Goal: Task Accomplishment & Management: Complete application form

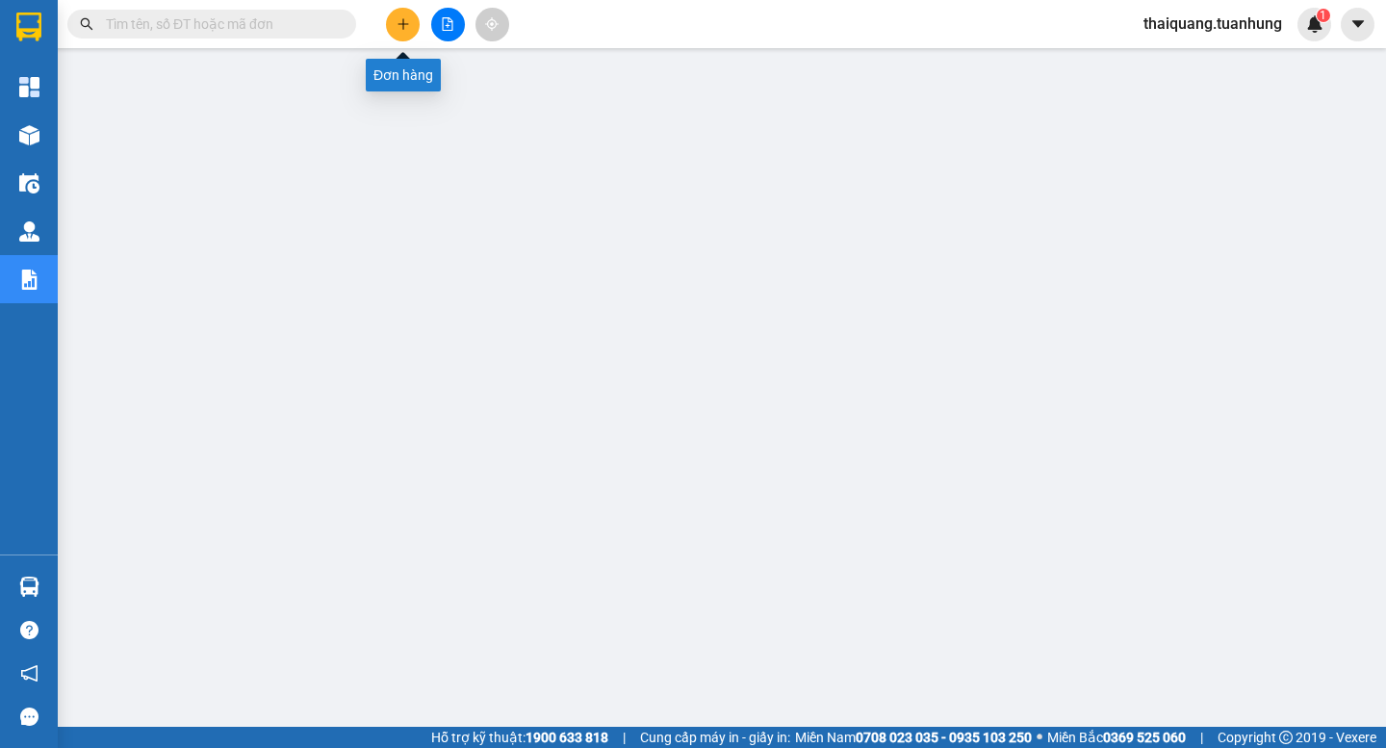
click at [395, 22] on button at bounding box center [403, 25] width 34 height 34
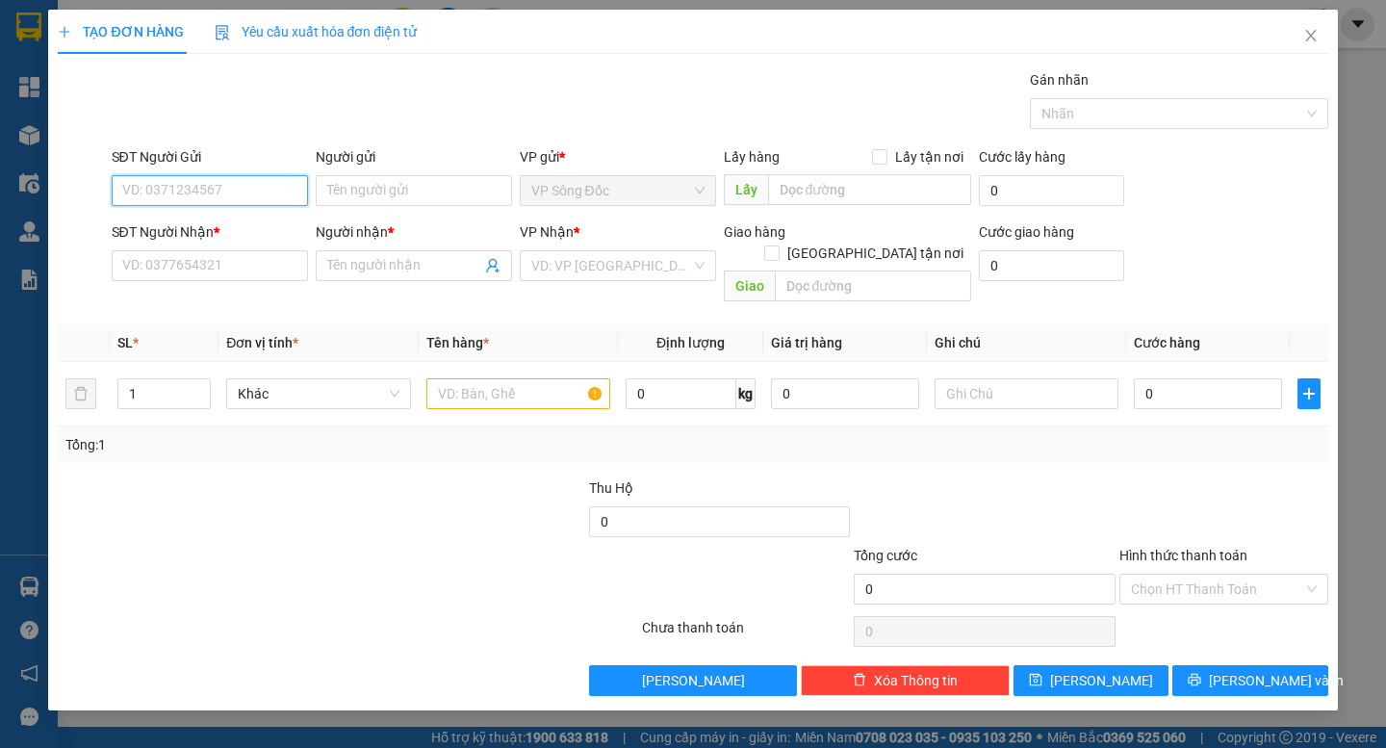
click at [213, 192] on input "SĐT Người Gửi" at bounding box center [210, 190] width 196 height 31
click at [507, 378] on input "text" at bounding box center [518, 393] width 184 height 31
type input "P"
type input "BỌC TRẮNG"
drag, startPoint x: 201, startPoint y: 201, endPoint x: 198, endPoint y: 191, distance: 11.0
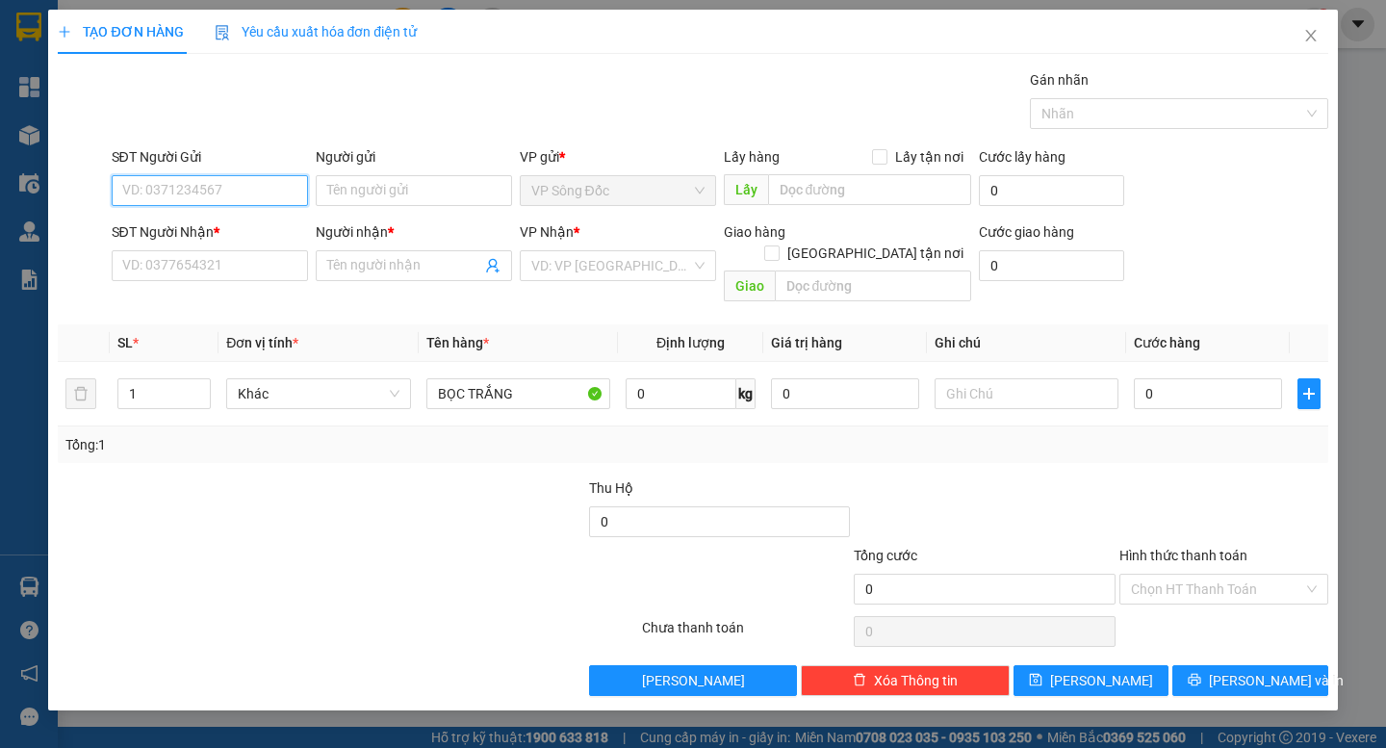
click at [202, 200] on input "SĐT Người Gửi" at bounding box center [210, 190] width 196 height 31
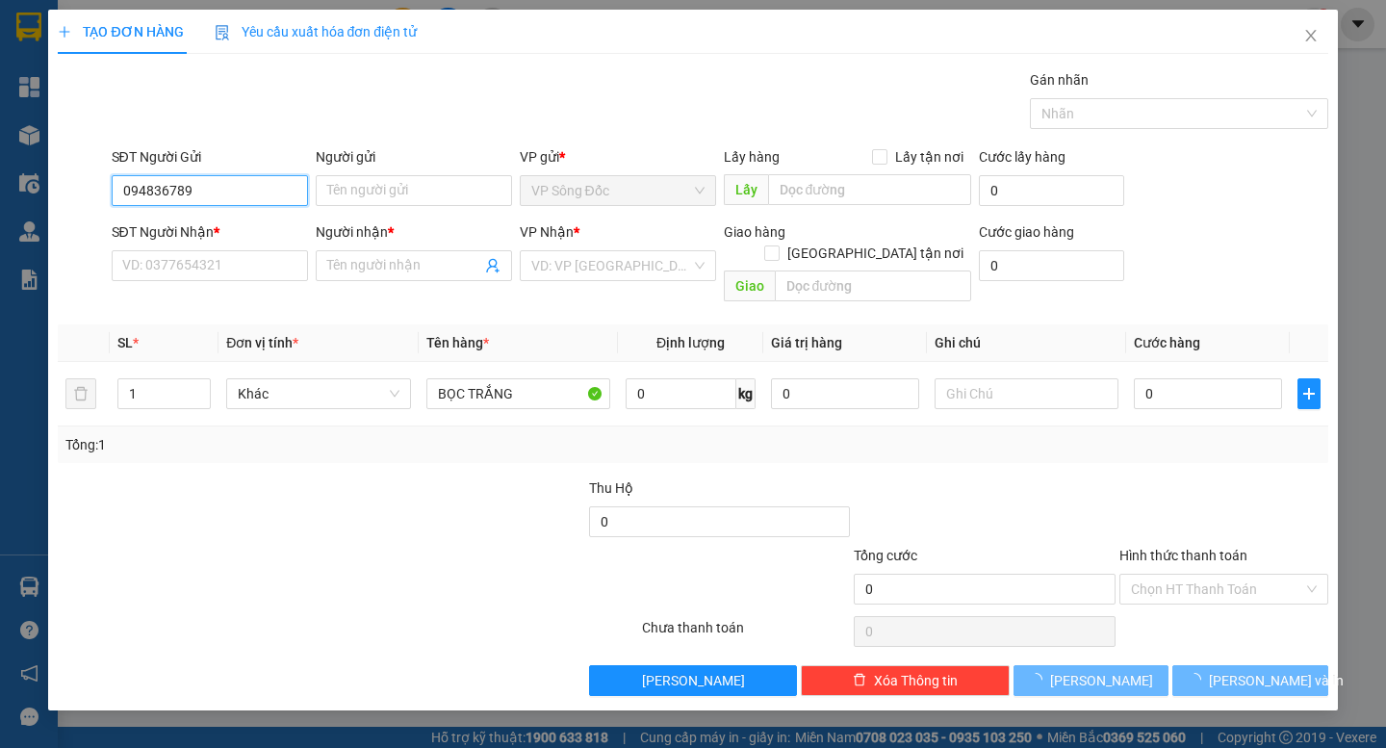
type input "0948367894"
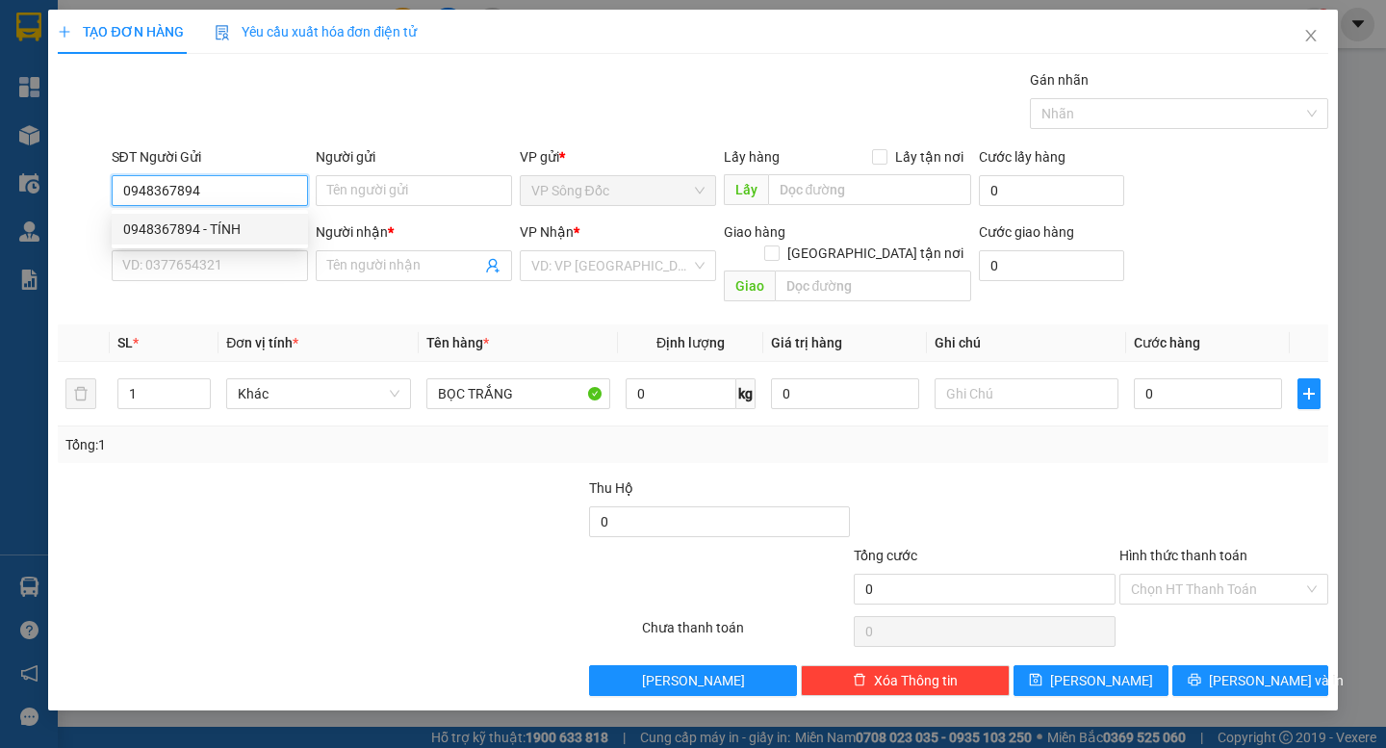
click at [217, 236] on div "0948367894 - TÍNH" at bounding box center [209, 228] width 173 height 21
type input "TÍNH"
click at [166, 209] on div "SĐT Người Gửi 0948367894 0948367894" at bounding box center [210, 179] width 196 height 67
type input "0948367894"
click at [260, 499] on div at bounding box center [189, 510] width 266 height 67
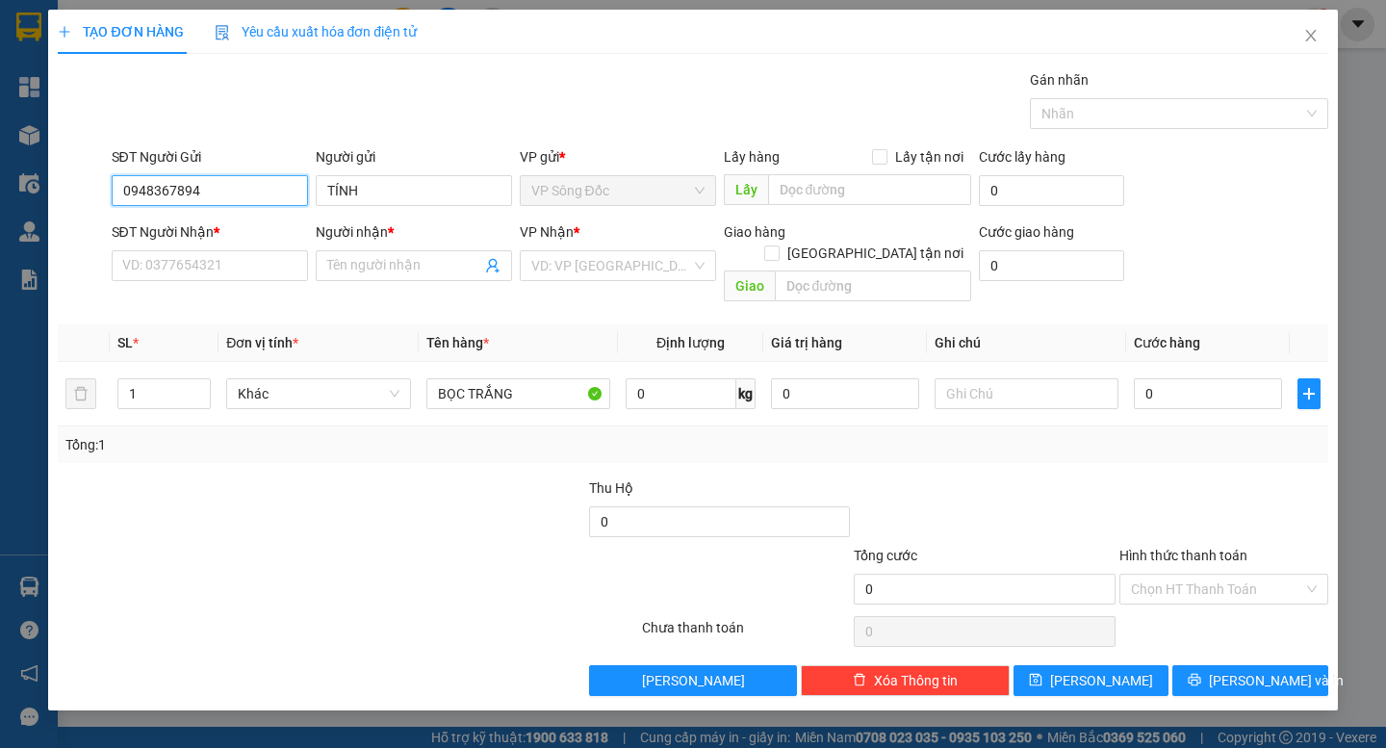
drag, startPoint x: 225, startPoint y: 177, endPoint x: 28, endPoint y: 197, distance: 198.3
click at [28, 197] on div "TẠO ĐƠN HÀNG Yêu cầu xuất hóa đơn điện tử Transit Pickup Surcharge Ids Transit …" at bounding box center [693, 374] width 1386 height 748
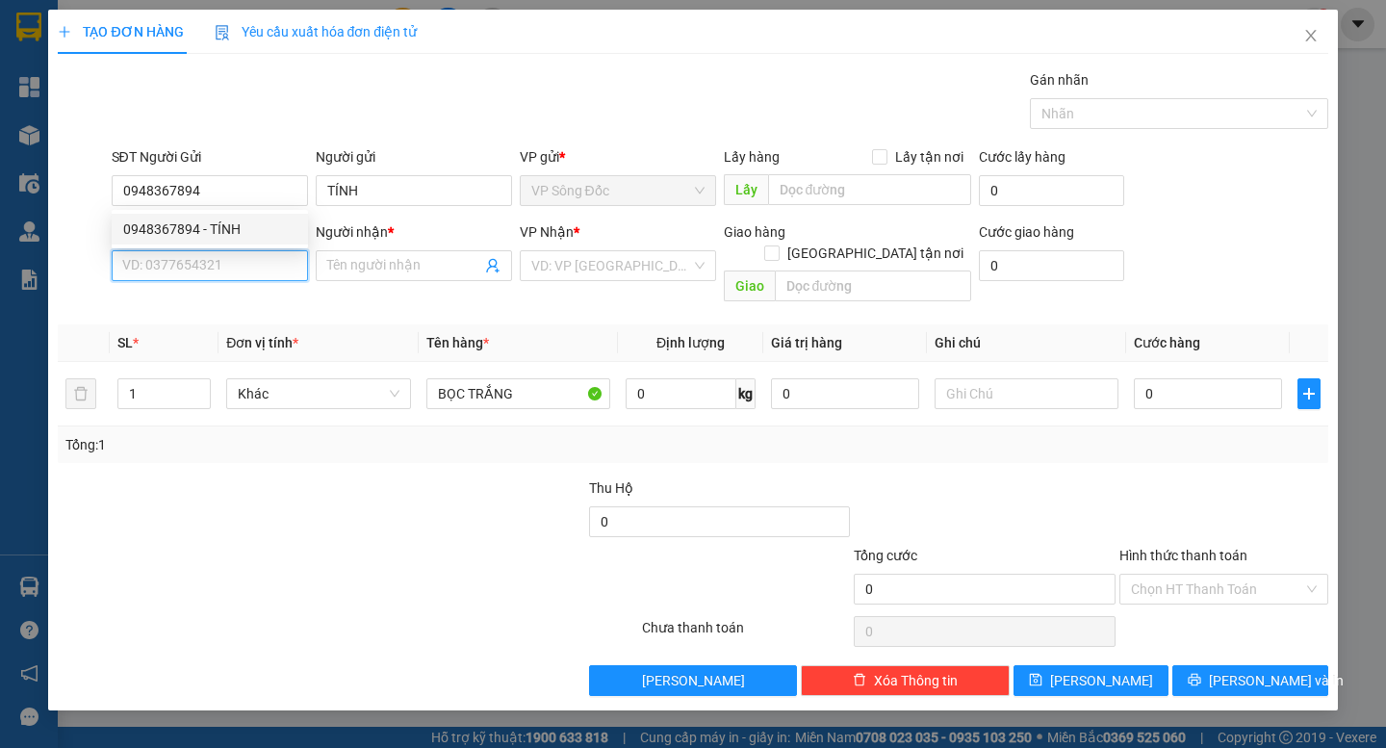
click at [160, 268] on input "SĐT Người Nhận *" at bounding box center [210, 265] width 196 height 31
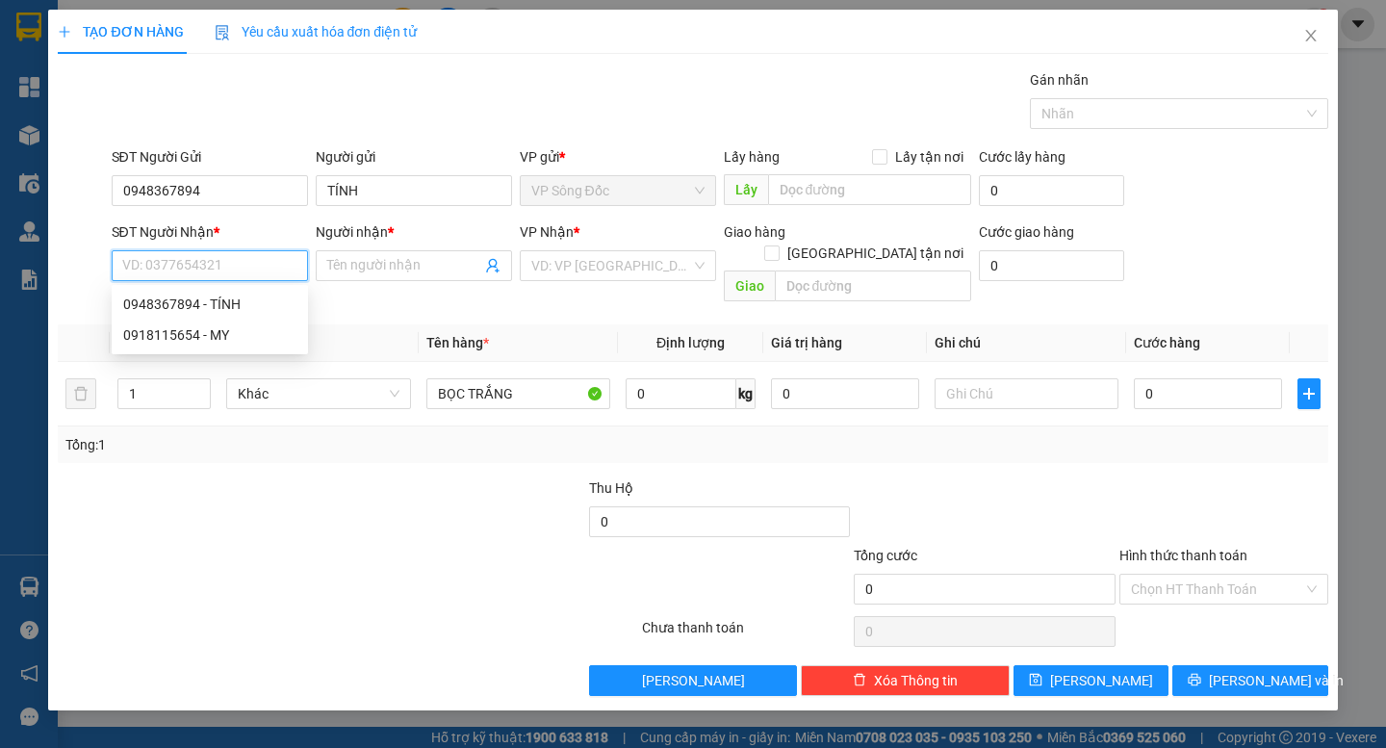
paste input "0948367894"
type input "0948367894"
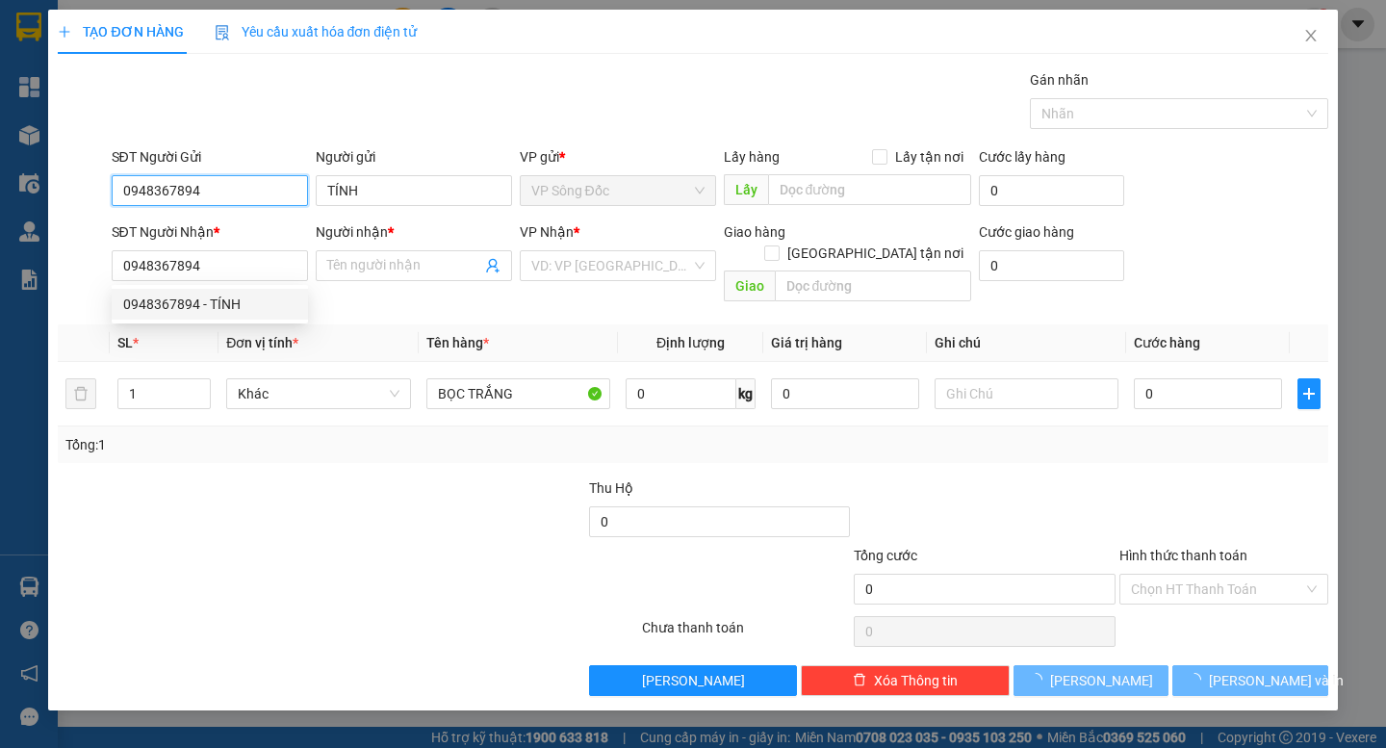
drag, startPoint x: 239, startPoint y: 187, endPoint x: 0, endPoint y: 241, distance: 244.7
click at [0, 241] on div "TẠO ĐƠN HÀNG Yêu cầu xuất hóa đơn điện tử Transit Pickup Surcharge Ids Transit …" at bounding box center [693, 374] width 1386 height 748
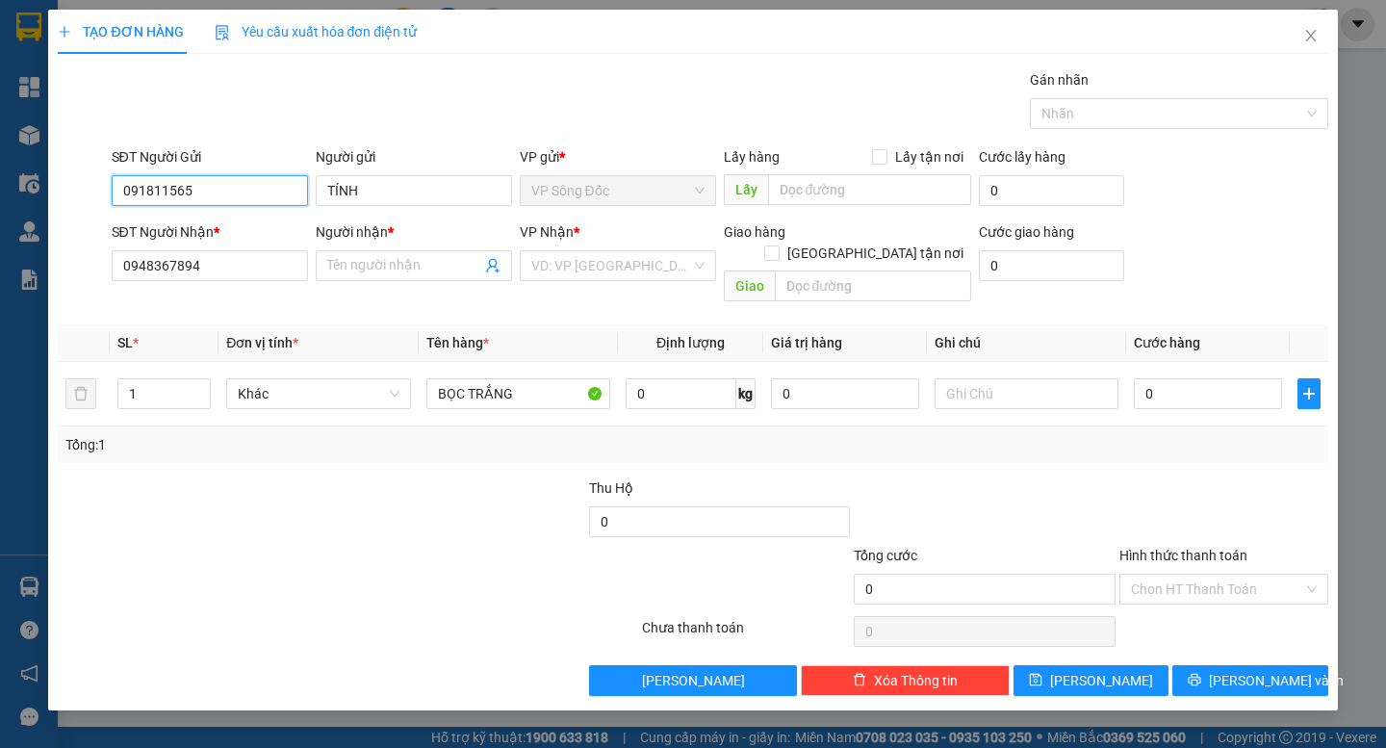
type input "0918115654"
drag, startPoint x: 199, startPoint y: 222, endPoint x: 212, endPoint y: 219, distance: 12.8
click at [200, 222] on div "0918115654 - MY" at bounding box center [209, 228] width 173 height 21
type input "MY"
type input "0918115654"
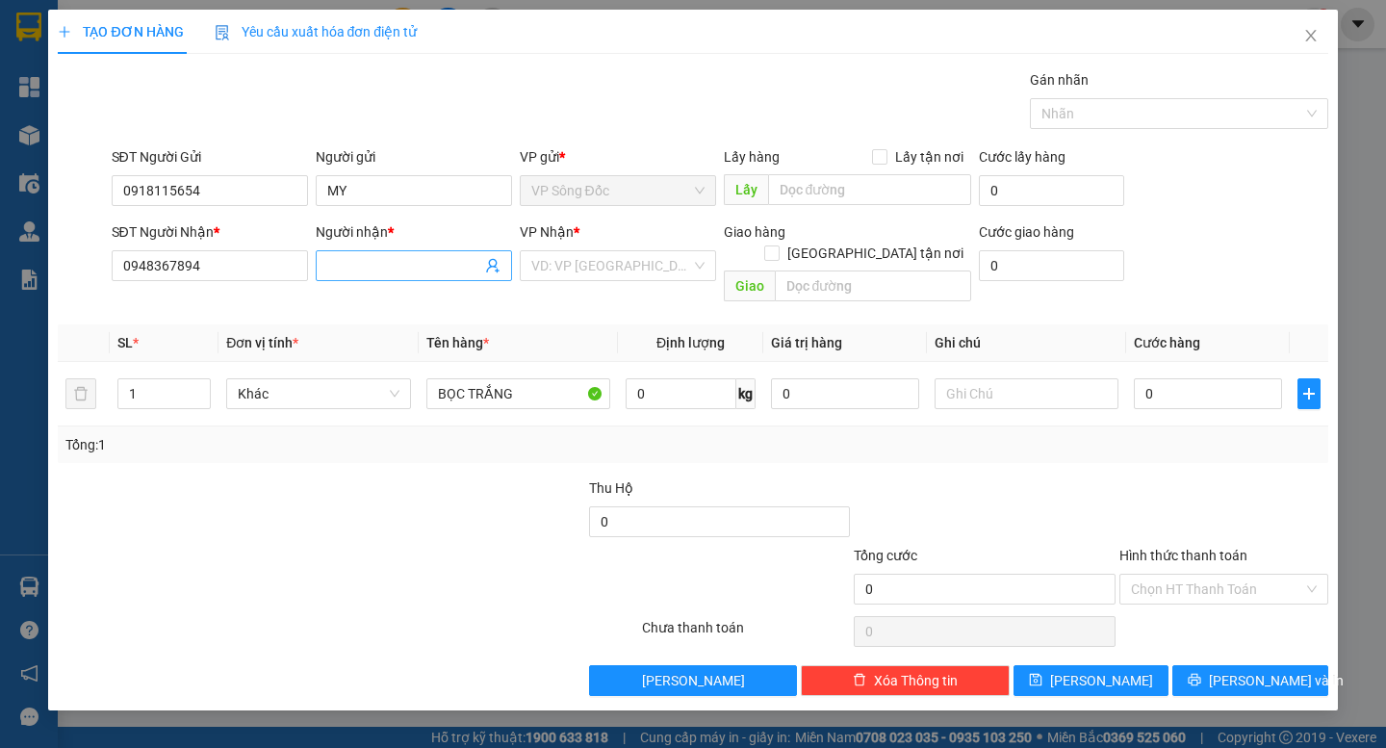
click at [354, 255] on input "Người nhận *" at bounding box center [404, 265] width 154 height 21
click at [246, 268] on input "0948367894" at bounding box center [210, 265] width 196 height 31
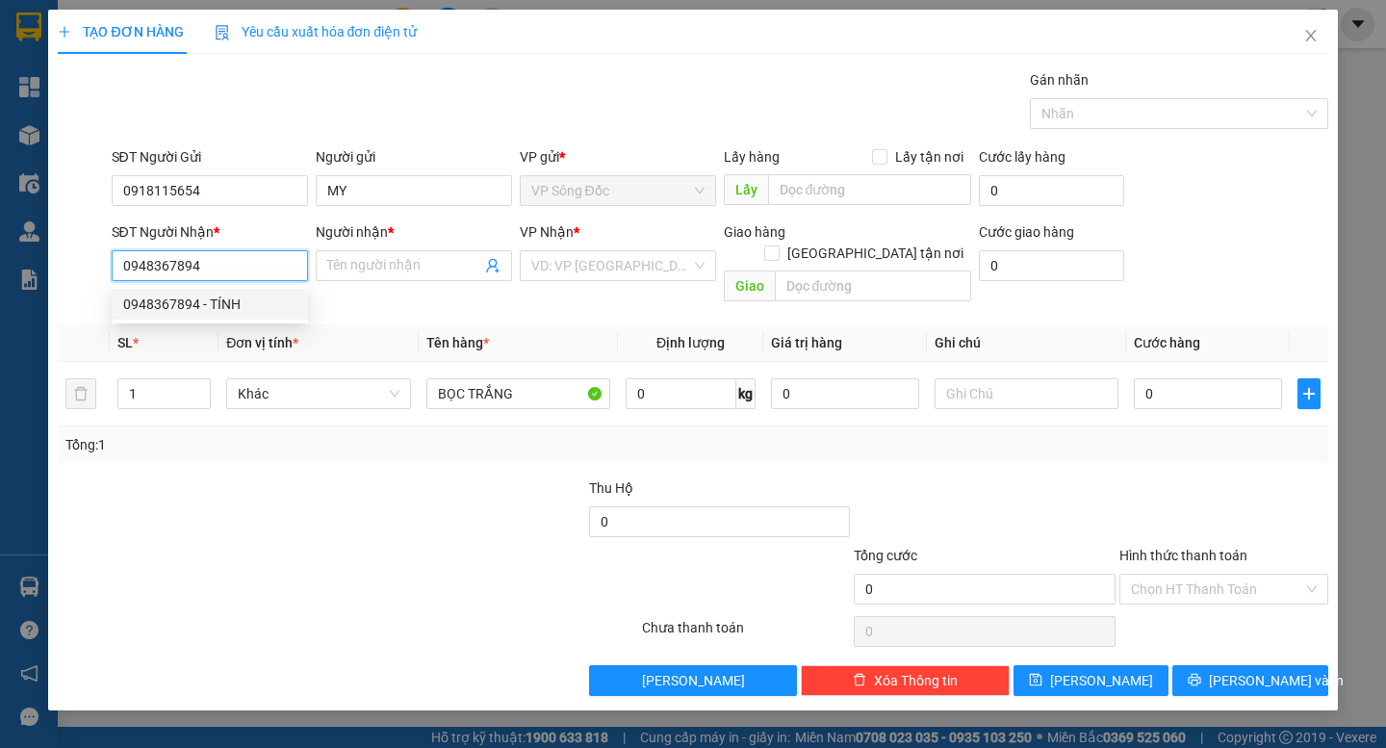
click at [246, 301] on div "0948367894 - TÍNH" at bounding box center [209, 303] width 173 height 21
type input "TÍNH"
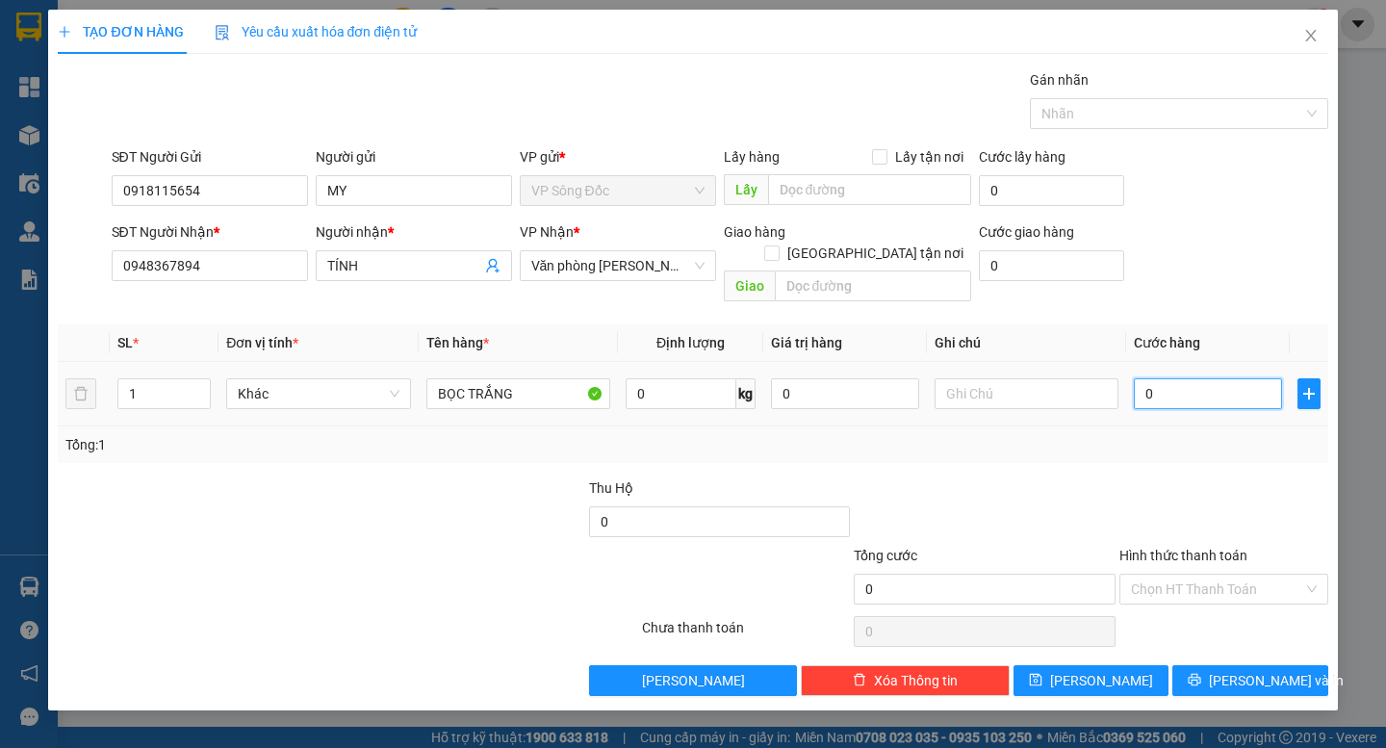
click at [1173, 378] on input "0" at bounding box center [1208, 393] width 148 height 31
type input "3"
type input "30"
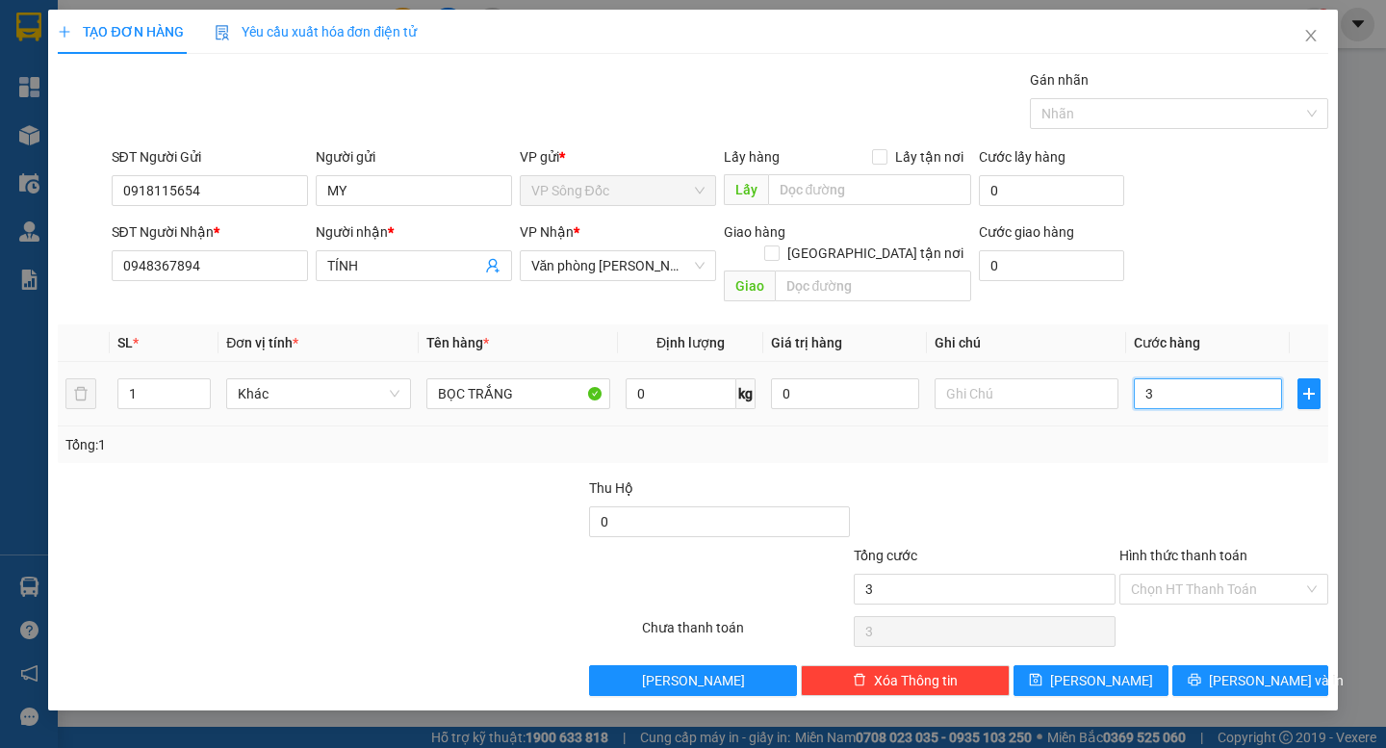
type input "30"
type input "30.000"
click at [1211, 574] on input "Hình thức thanh toán" at bounding box center [1217, 588] width 172 height 29
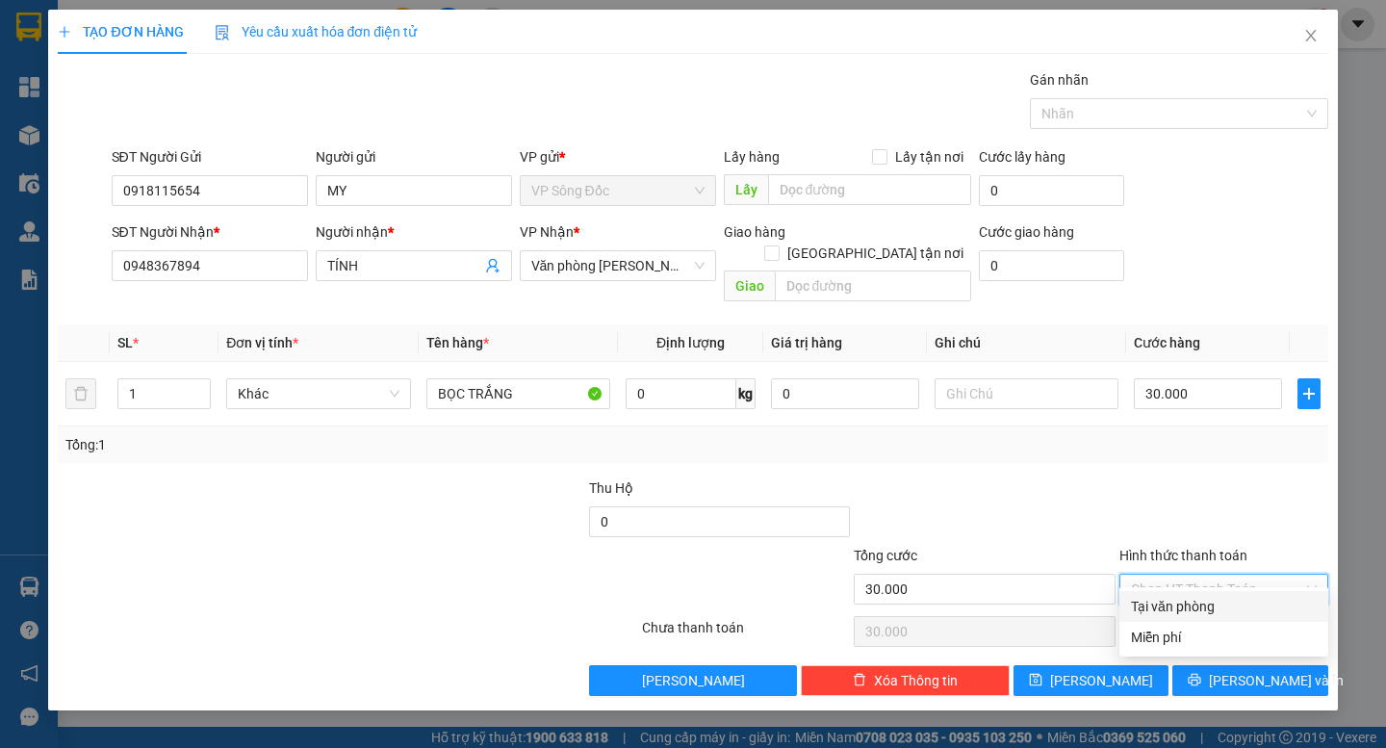
click at [1223, 614] on div "Tại văn phòng" at bounding box center [1224, 606] width 186 height 21
type input "0"
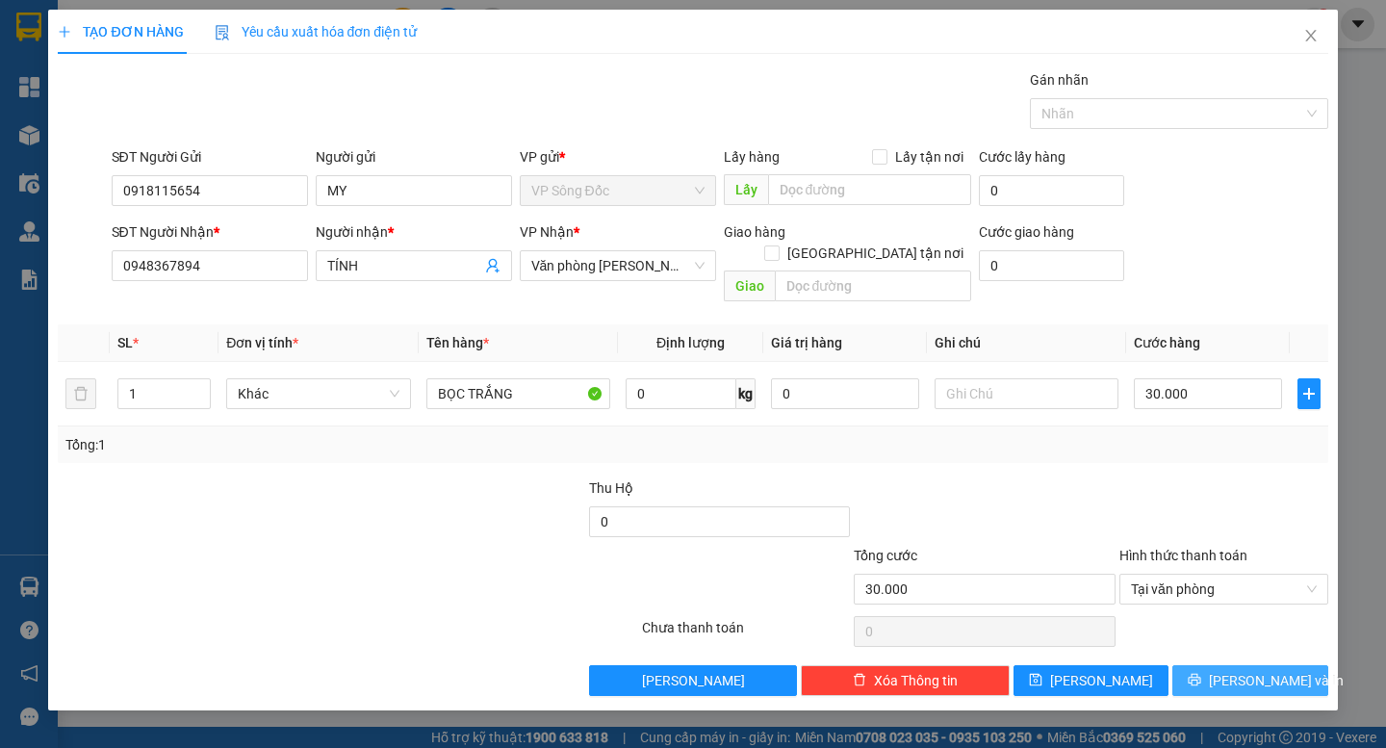
click at [1237, 670] on span "[PERSON_NAME] và In" at bounding box center [1276, 680] width 135 height 21
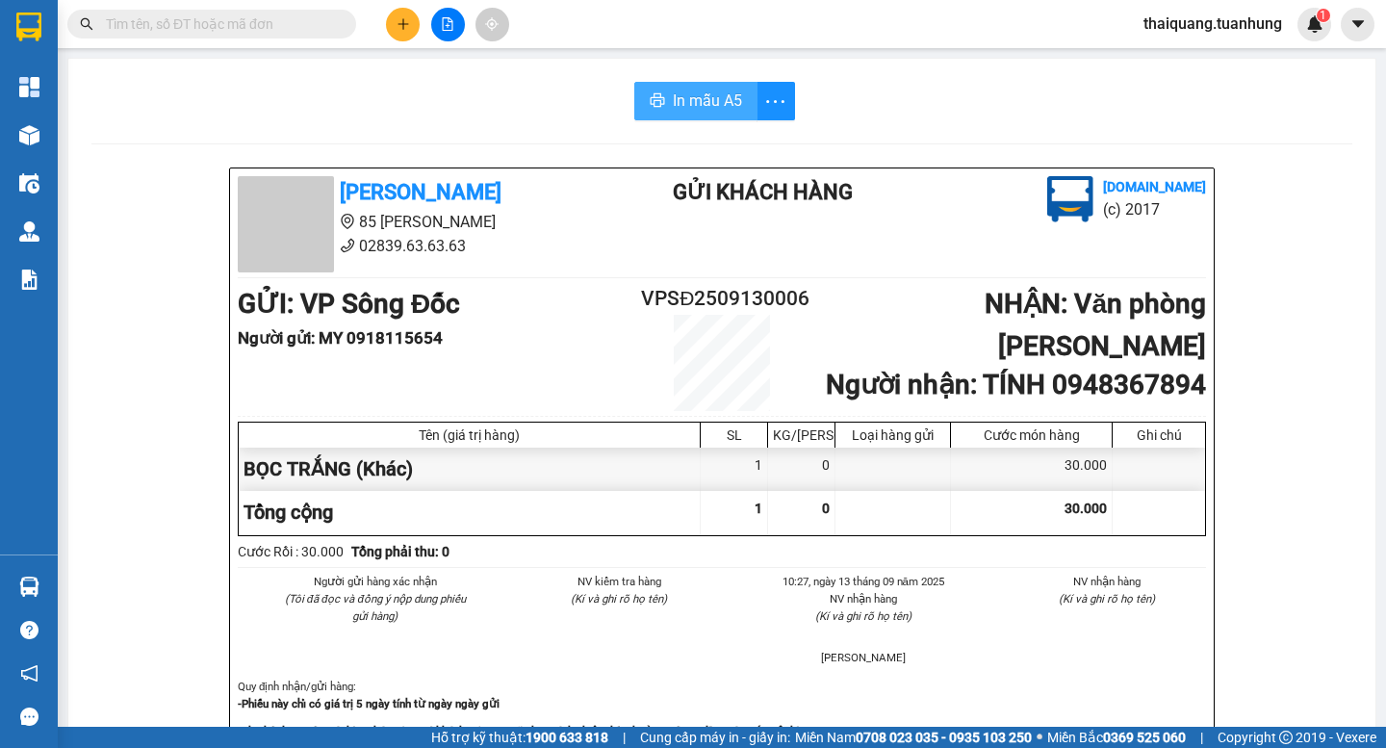
click at [699, 89] on span "In mẫu A5" at bounding box center [707, 101] width 69 height 24
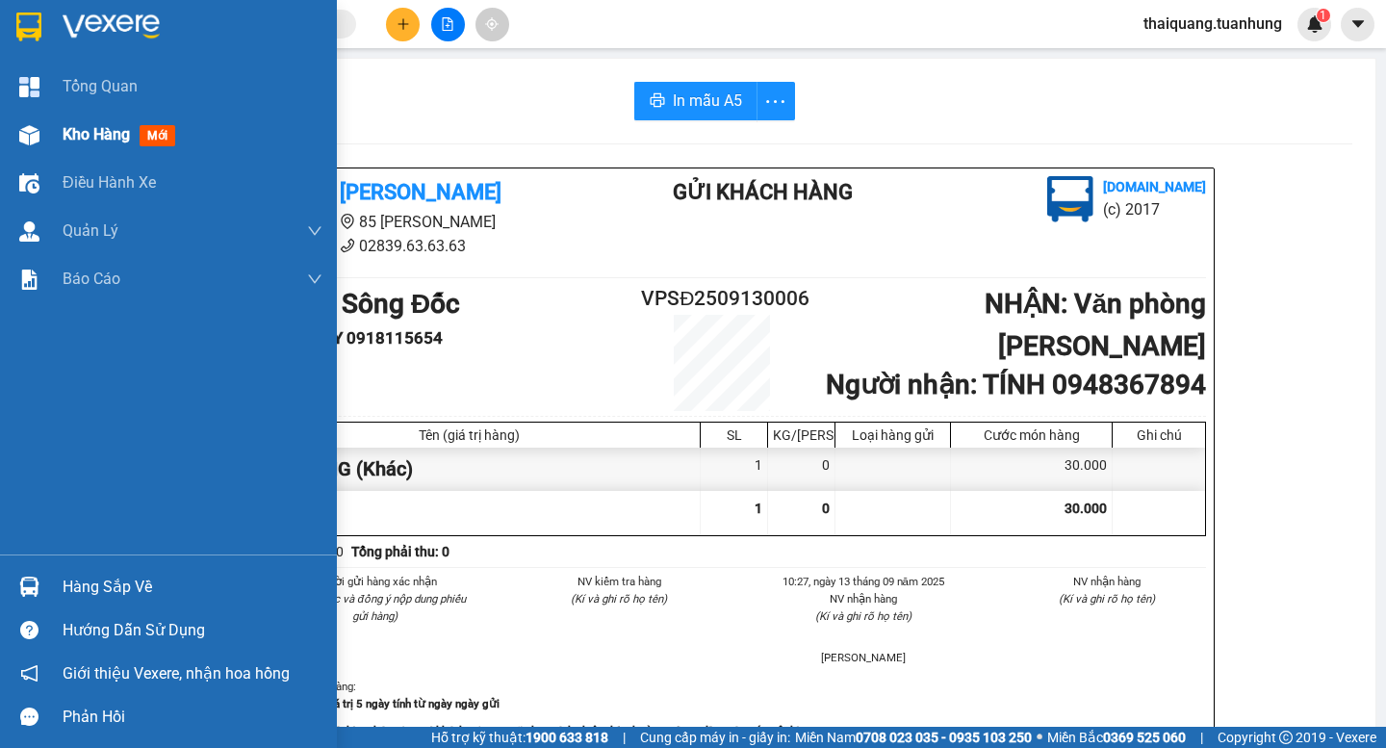
click at [96, 143] on span "Kho hàng" at bounding box center [96, 134] width 67 height 18
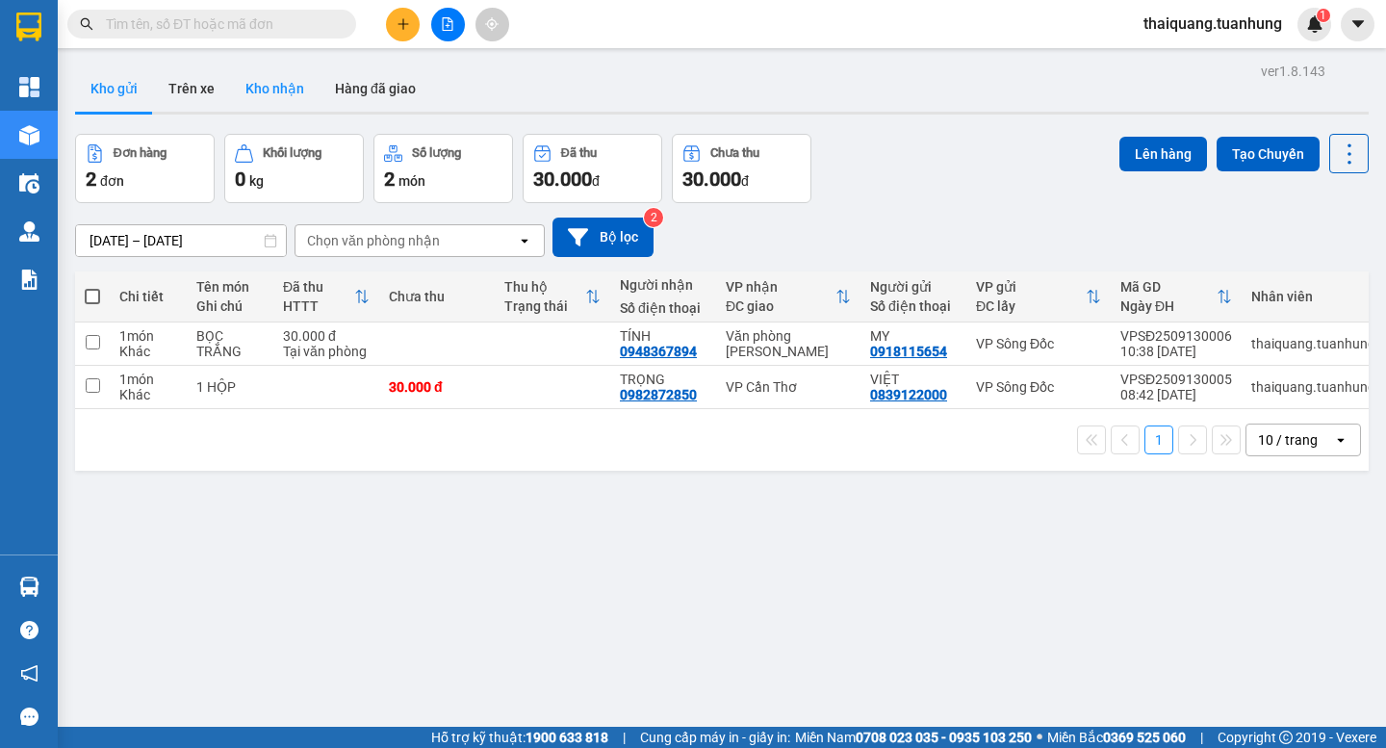
click at [281, 88] on button "Kho nhận" at bounding box center [274, 88] width 89 height 46
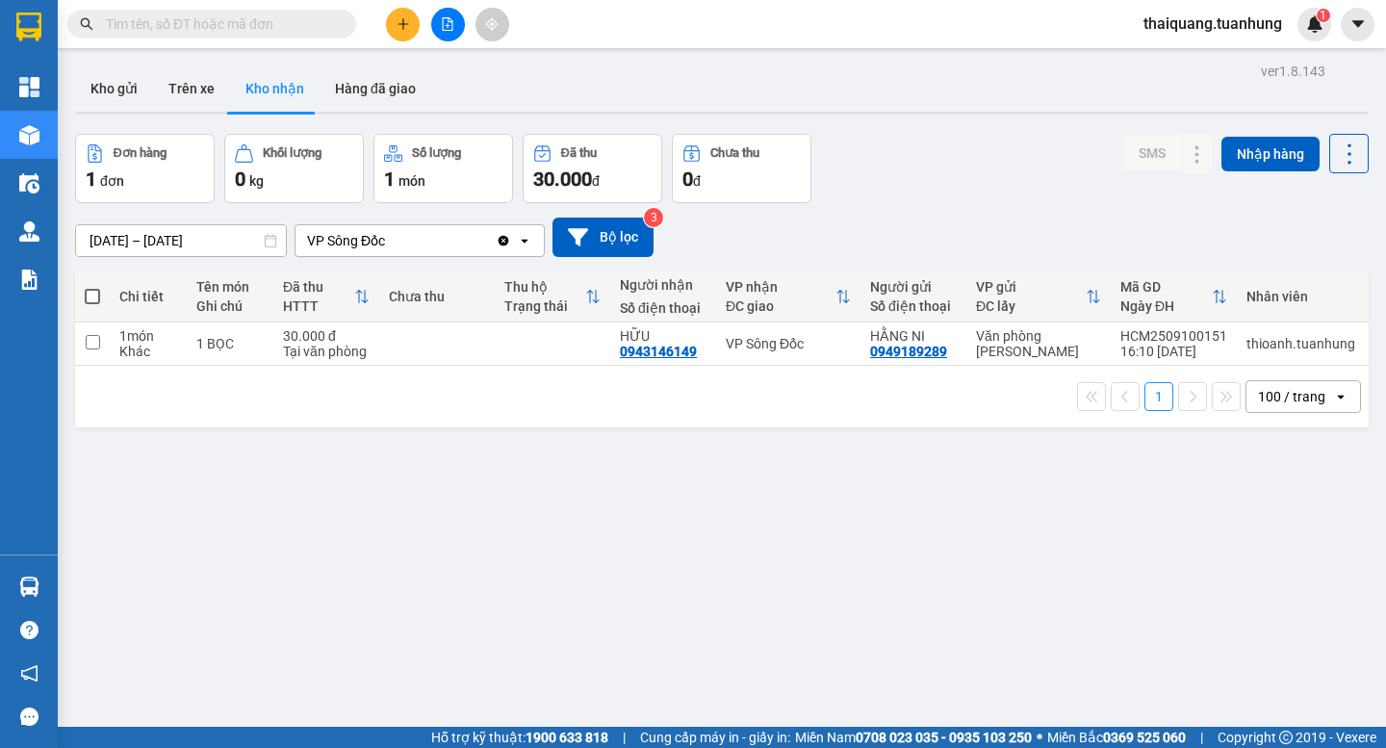
click at [234, 25] on input "text" at bounding box center [219, 23] width 227 height 21
click at [198, 247] on input "[DATE] – [DATE]" at bounding box center [181, 240] width 210 height 31
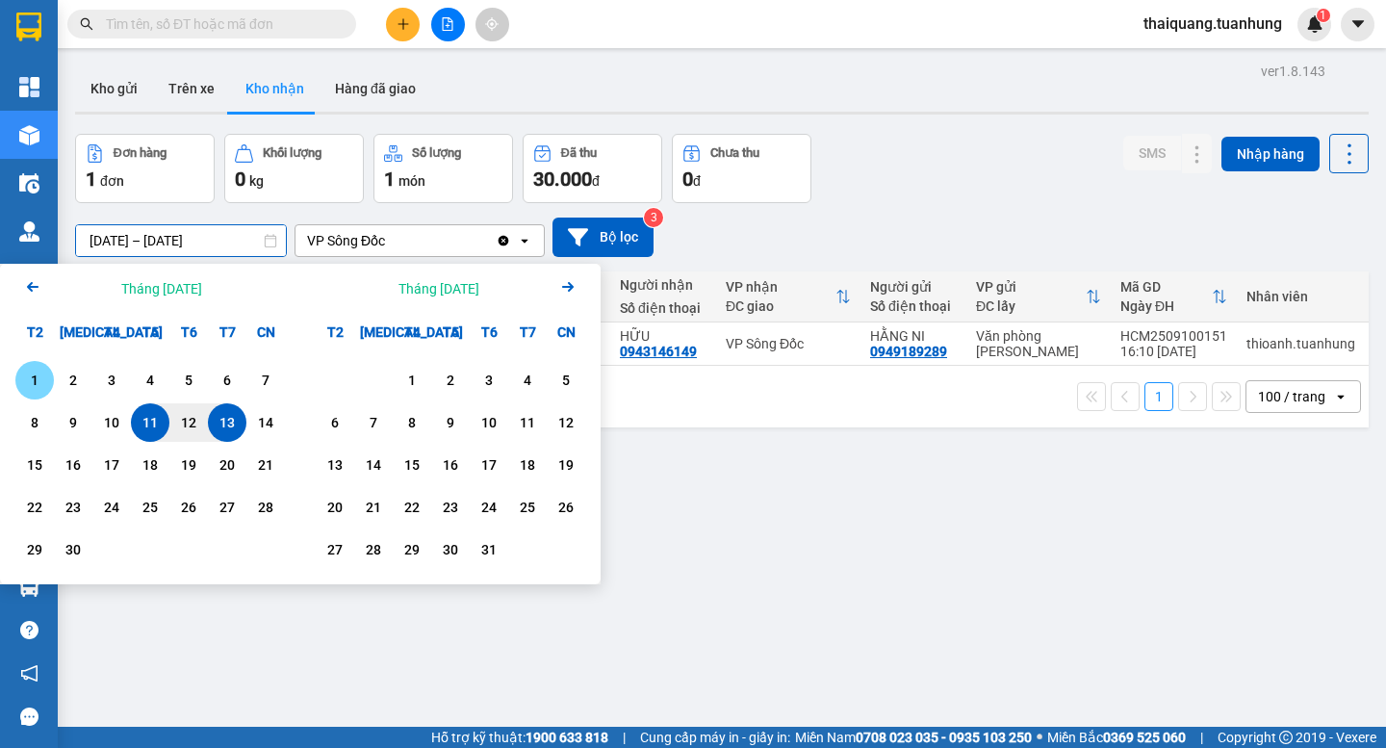
click at [15, 381] on div "1" at bounding box center [34, 380] width 38 height 38
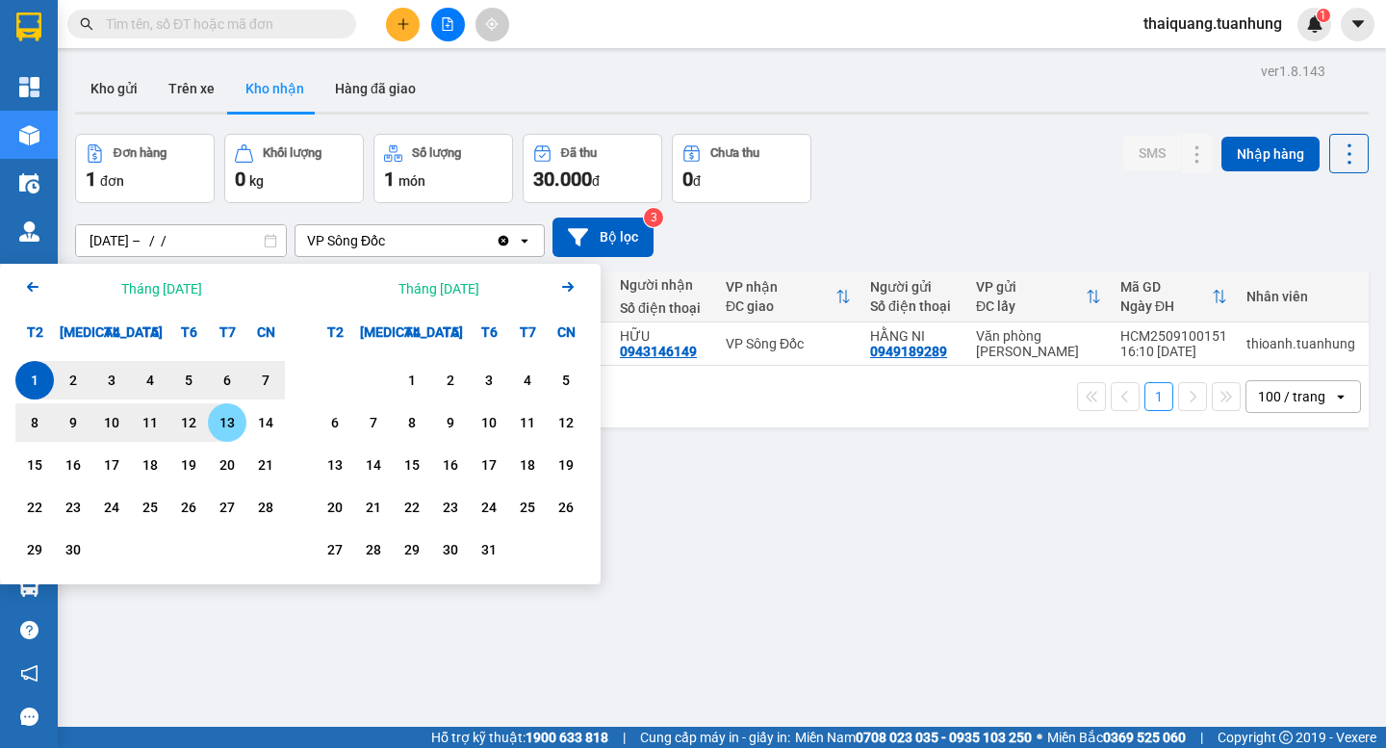
click at [212, 417] on div "13" at bounding box center [227, 422] width 38 height 38
type input "[DATE] – [DATE]"
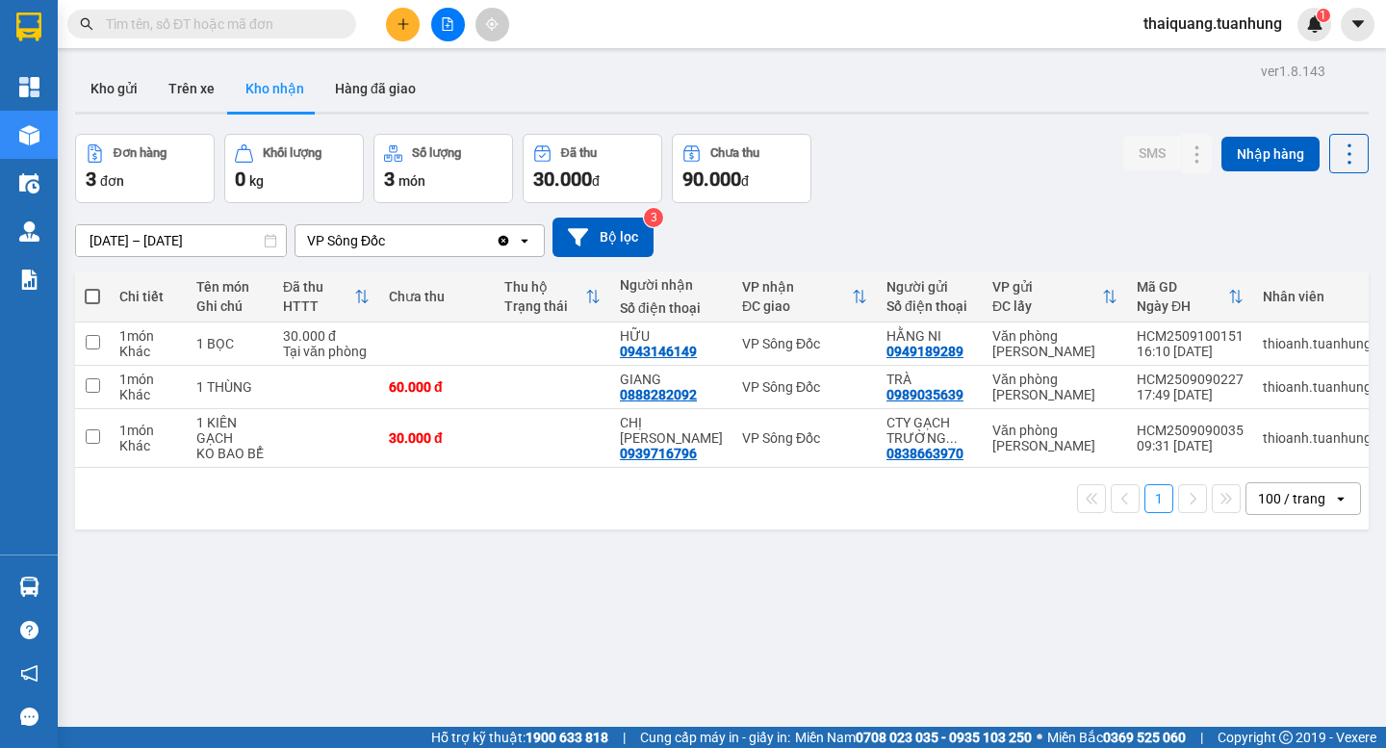
click at [396, 22] on icon "plus" at bounding box center [402, 23] width 13 height 13
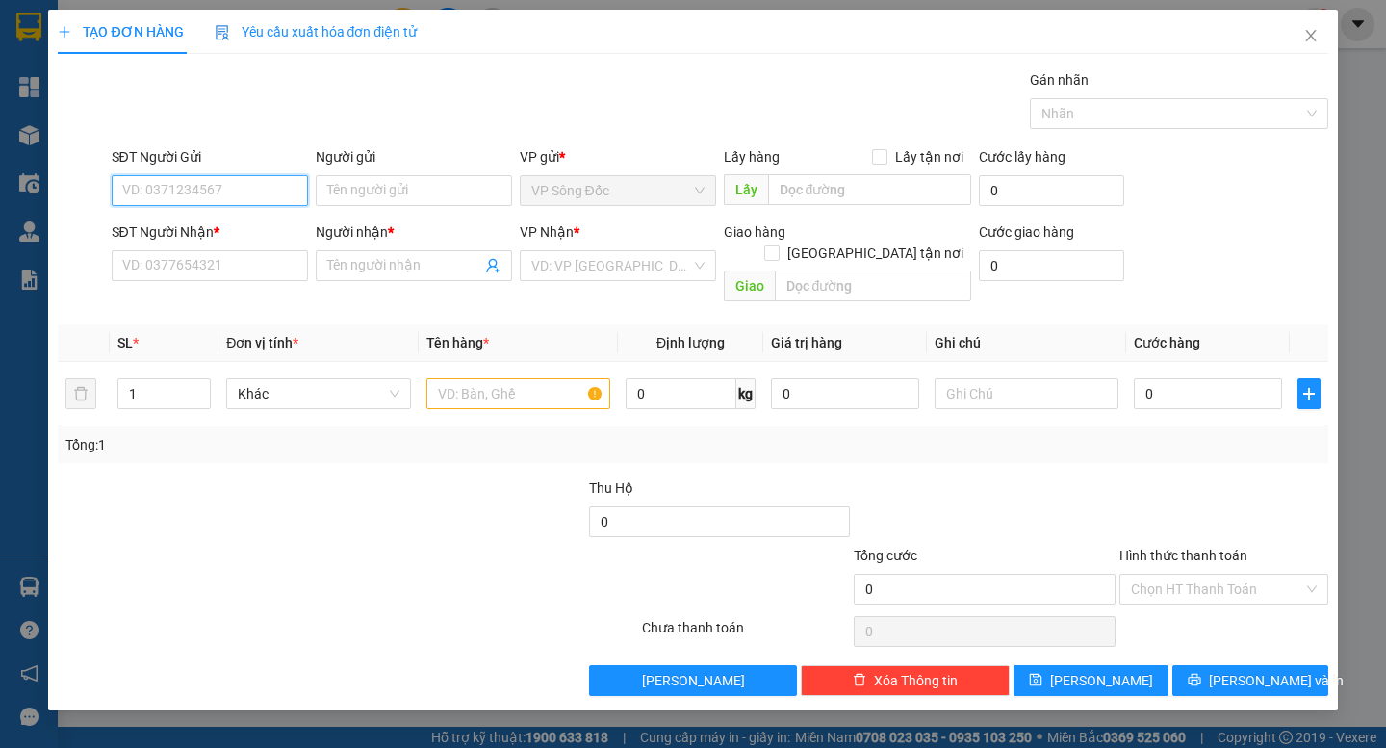
click at [226, 196] on input "SĐT Người Gửi" at bounding box center [210, 190] width 196 height 31
type input "0948722892"
click at [202, 226] on div "0948722892 - NỊ" at bounding box center [209, 228] width 173 height 21
type input "NỊ"
type input "0948722892"
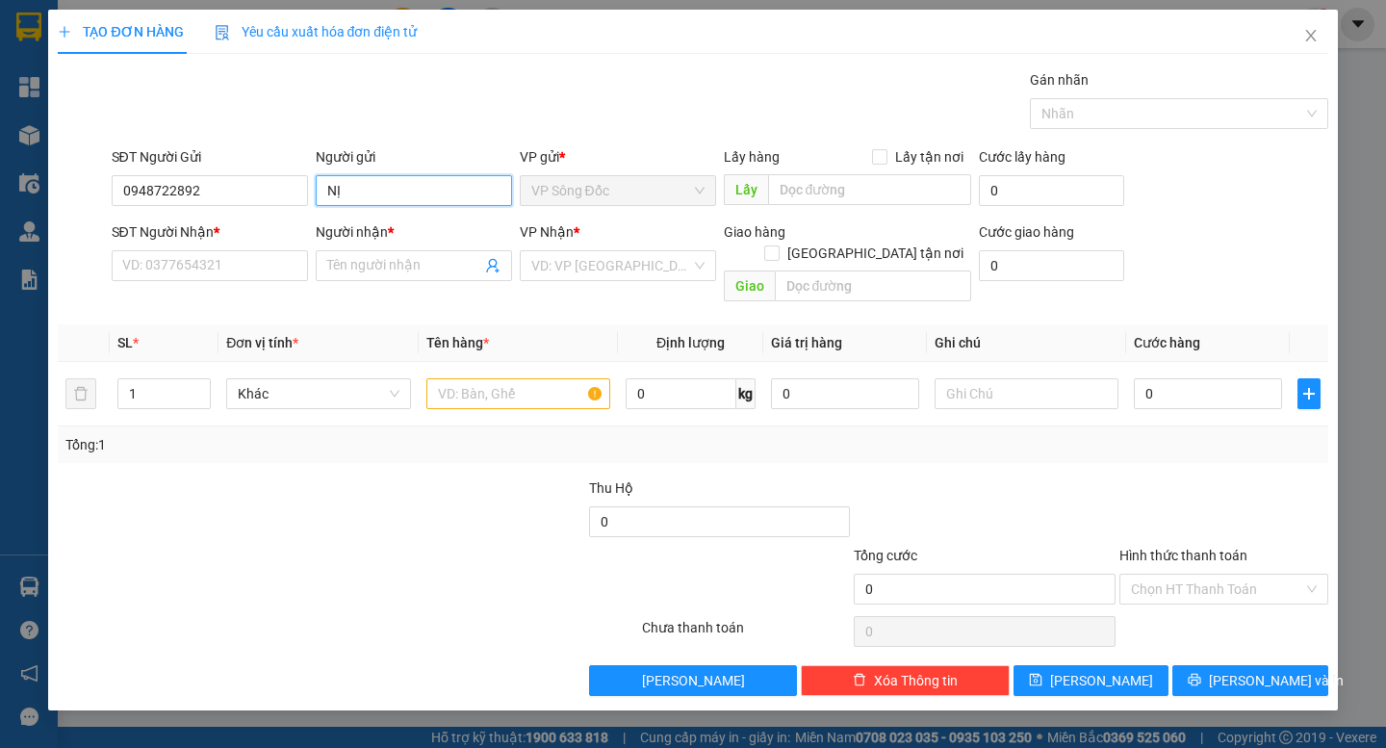
drag, startPoint x: 369, startPoint y: 179, endPoint x: 311, endPoint y: 217, distance: 68.9
click at [311, 217] on form "SĐT Người Gửi 0948722892 Người gửi NỊ NỊ VP gửi * VP Sông Đốc Lấy hàng Lấy tận …" at bounding box center [692, 228] width 1269 height 164
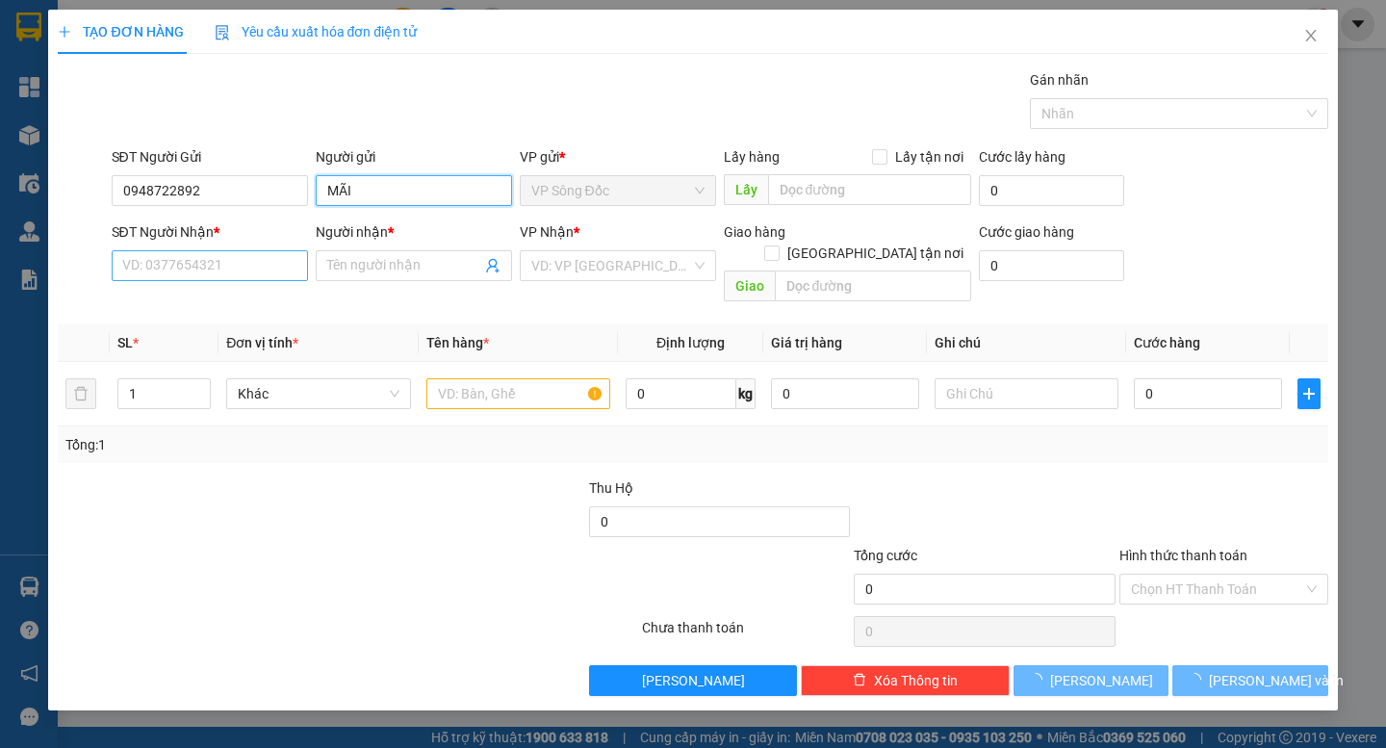
type input "MÃI"
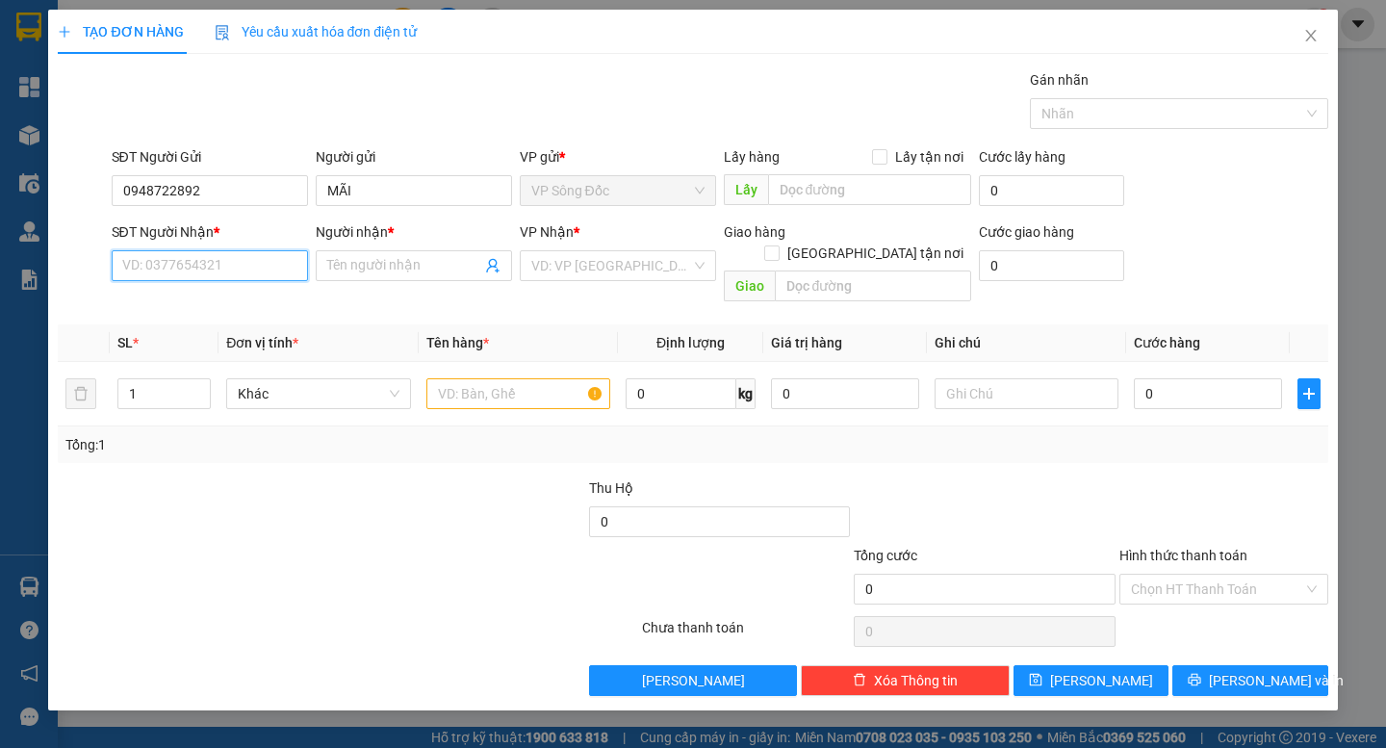
click at [255, 269] on input "SĐT Người Nhận *" at bounding box center [210, 265] width 196 height 31
type input "0948212844"
click at [202, 301] on div "0948212844 - THỨC" at bounding box center [209, 303] width 173 height 21
type input "THỨC"
type input "0948212844"
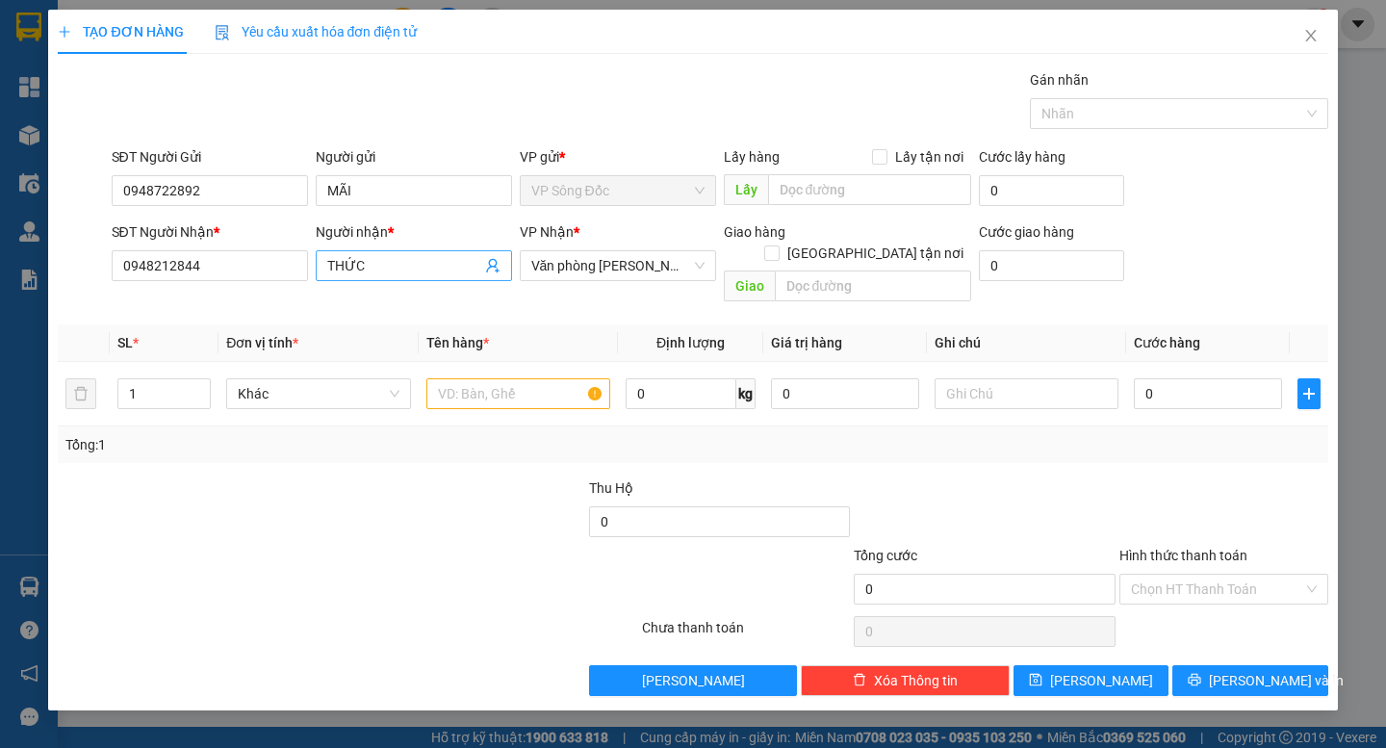
click at [403, 268] on input "THỨC" at bounding box center [404, 265] width 154 height 21
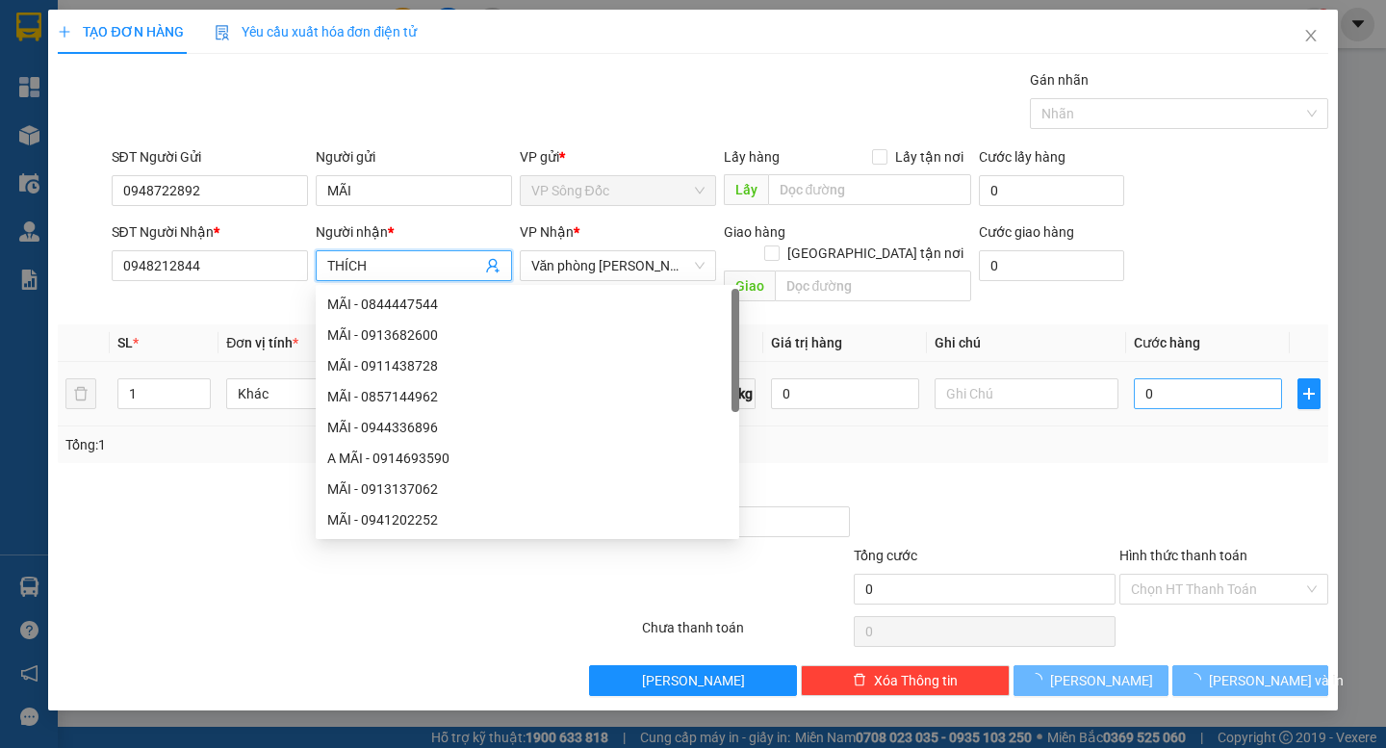
type input "THÍCH"
click at [1212, 378] on input "0" at bounding box center [1208, 393] width 148 height 31
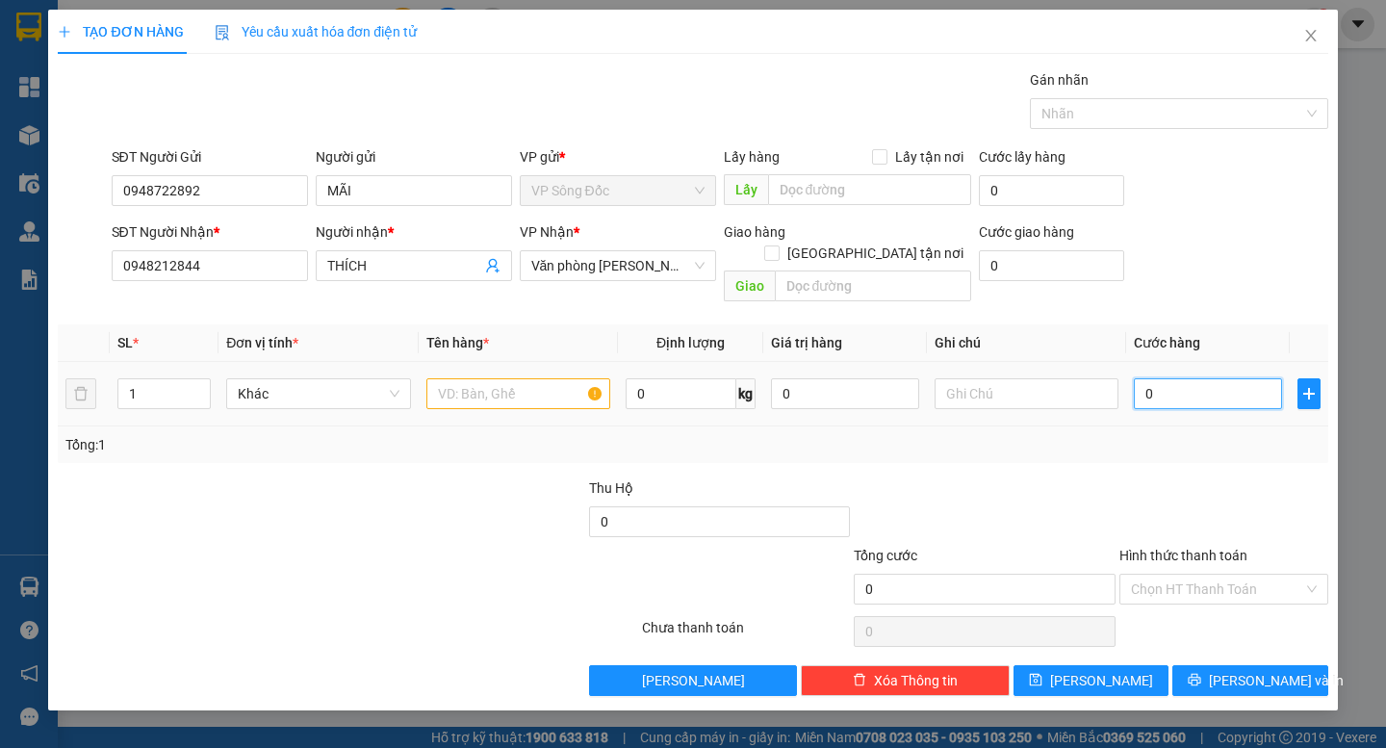
type input "3"
type input "30"
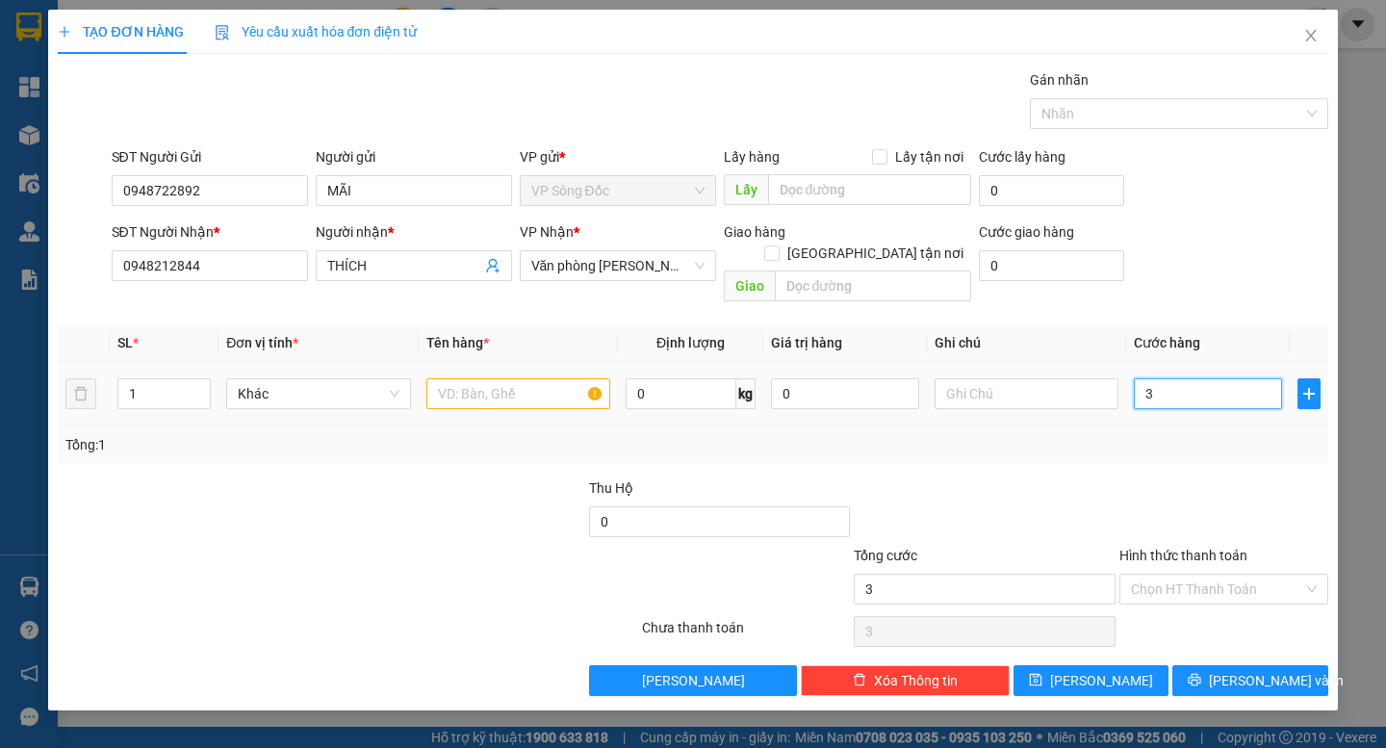
type input "30"
type input "30.000"
click at [1279, 477] on div at bounding box center [1223, 510] width 213 height 67
click at [1247, 574] on input "Hình thức thanh toán" at bounding box center [1217, 588] width 172 height 29
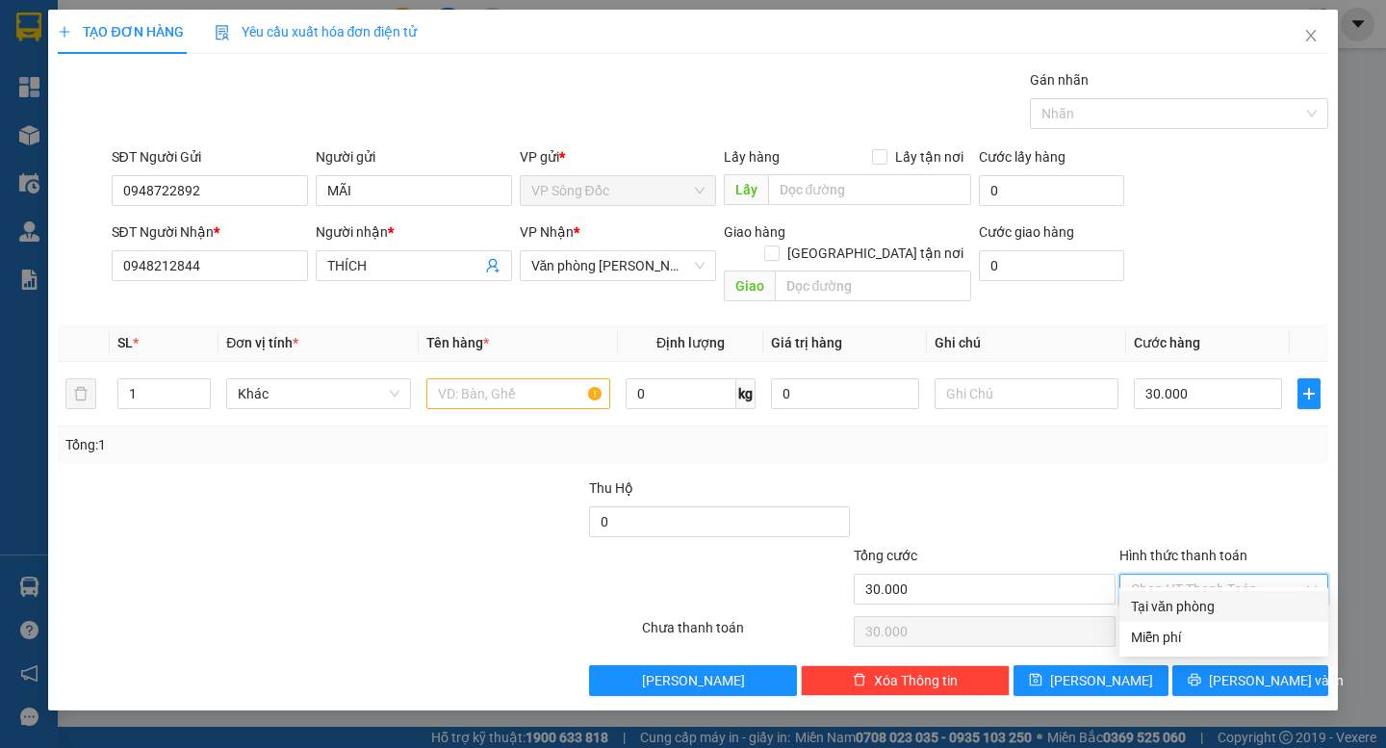
click at [1232, 599] on div "Tại văn phòng" at bounding box center [1224, 606] width 186 height 21
type input "0"
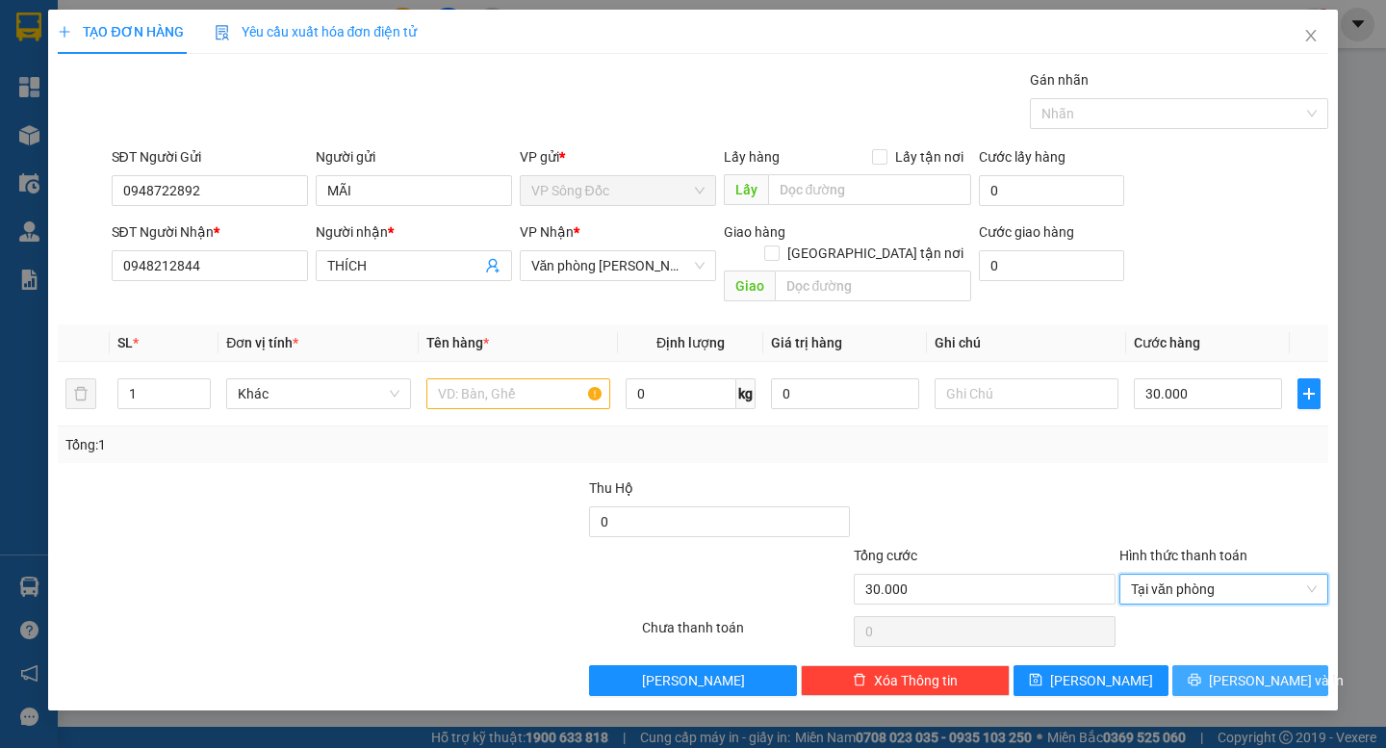
click at [1245, 670] on span "[PERSON_NAME] và In" at bounding box center [1276, 680] width 135 height 21
click at [513, 383] on input "text" at bounding box center [518, 393] width 184 height 31
type input "CỤC"
click at [1201, 674] on icon "printer" at bounding box center [1194, 680] width 13 height 13
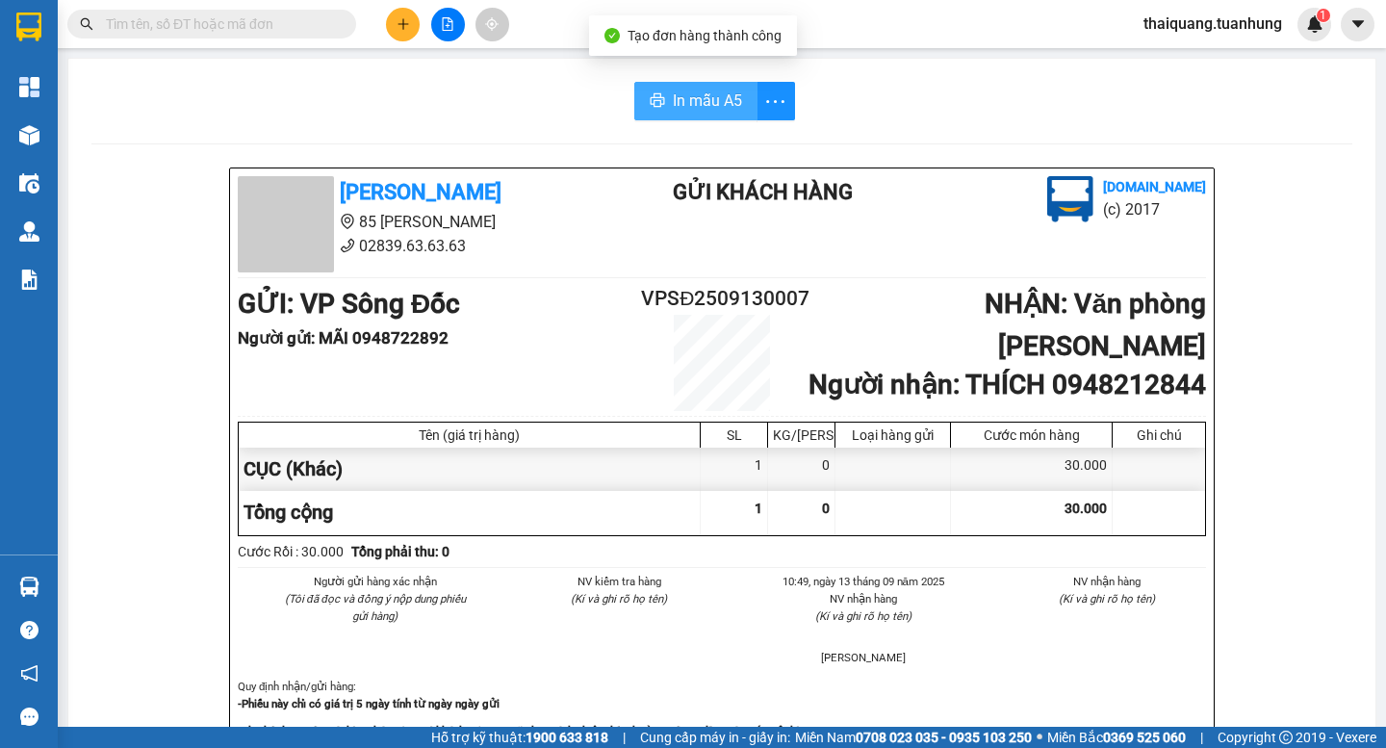
click at [727, 93] on span "In mẫu A5" at bounding box center [707, 101] width 69 height 24
